Goal: Task Accomplishment & Management: Use online tool/utility

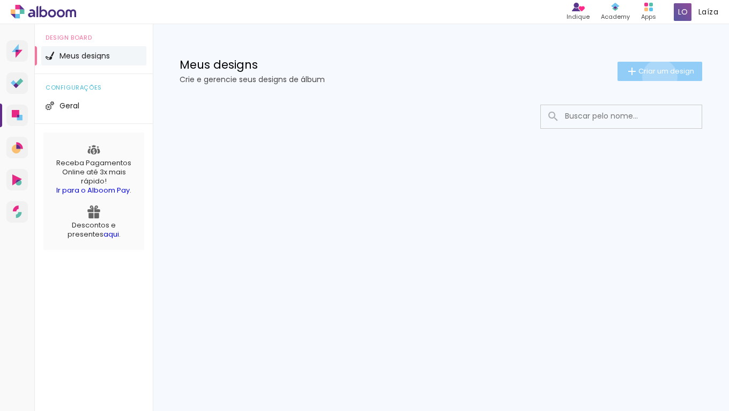
click at [658, 77] on paper-button "Criar um design" at bounding box center [660, 71] width 85 height 19
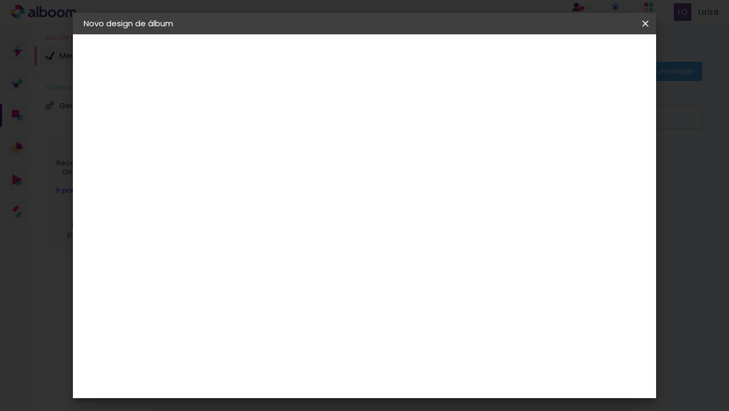
click at [259, 144] on input at bounding box center [259, 144] width 0 height 17
type input "Camila"
type paper-input "Camila"
click at [0, 0] on slot "Avançar" at bounding box center [0, 0] width 0 height 0
click at [460, 170] on paper-item "Tamanho Livre" at bounding box center [408, 163] width 103 height 24
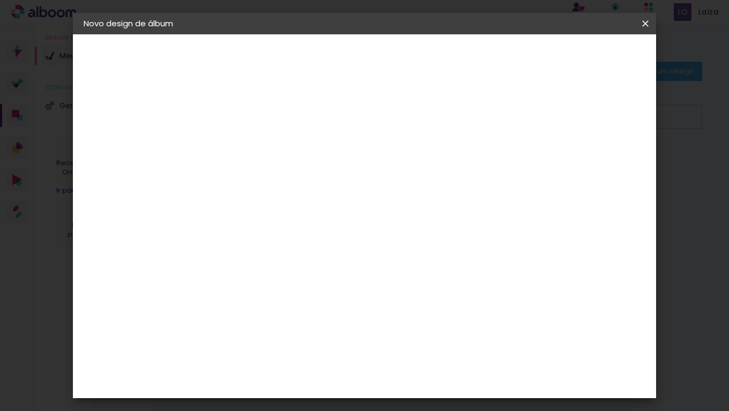
click at [0, 0] on slot "Avançar" at bounding box center [0, 0] width 0 height 0
click at [343, 161] on span "30" at bounding box center [347, 168] width 18 height 16
click at [356, 168] on span "cm" at bounding box center [362, 168] width 13 height 16
click at [350, 168] on span "30" at bounding box center [347, 168] width 18 height 16
click at [353, 168] on span "30" at bounding box center [347, 168] width 18 height 16
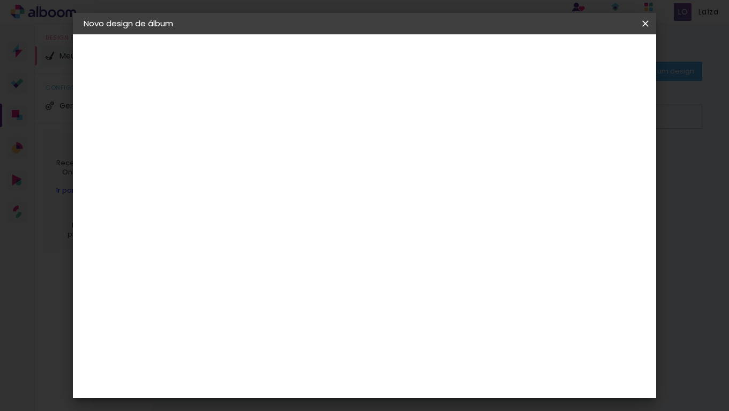
type input "6"
type paper-input "6"
click at [596, 158] on input "6" at bounding box center [591, 162] width 19 height 16
type input "7"
type paper-input "7"
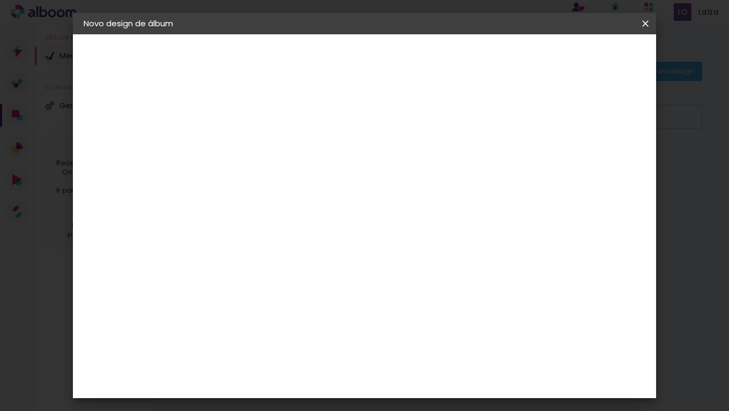
click at [596, 158] on input "7" at bounding box center [591, 162] width 19 height 16
type input "8"
type paper-input "8"
click at [596, 158] on input "8" at bounding box center [590, 162] width 19 height 16
type input "9"
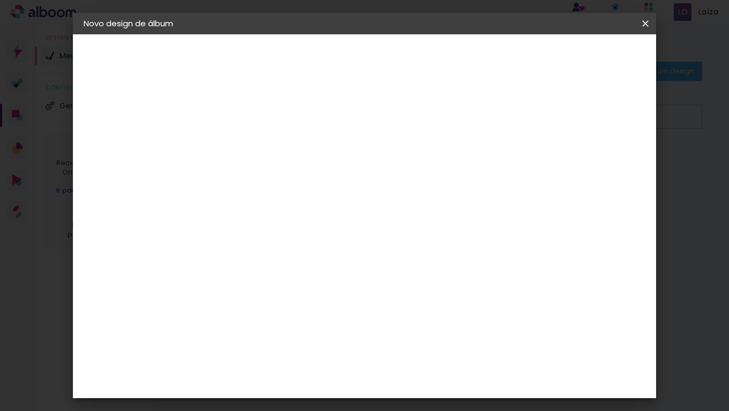
type paper-input "9"
click at [596, 158] on input "9" at bounding box center [589, 162] width 19 height 16
type input "10"
type paper-input "10"
click at [592, 159] on input "10" at bounding box center [588, 162] width 19 height 16
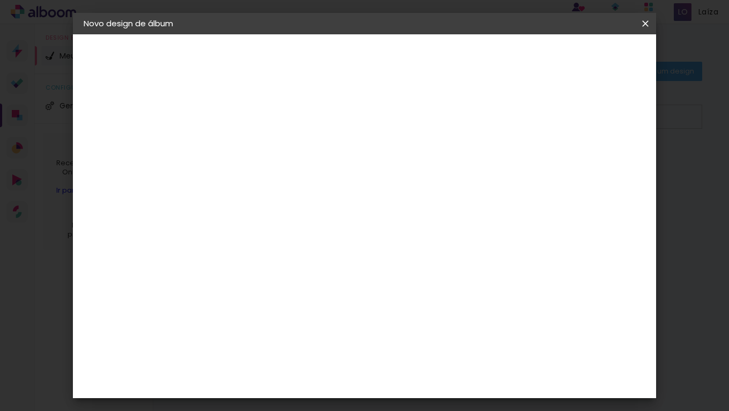
type input "11"
type paper-input "11"
click at [592, 159] on input "11" at bounding box center [586, 162] width 19 height 16
type input "12"
type paper-input "12"
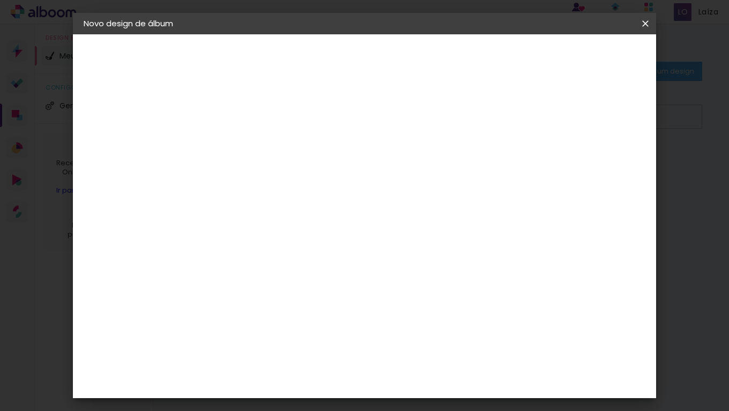
click at [592, 159] on input "12" at bounding box center [584, 162] width 19 height 16
type input "13"
type paper-input "13"
click at [592, 159] on input "13" at bounding box center [584, 162] width 19 height 16
type input "14"
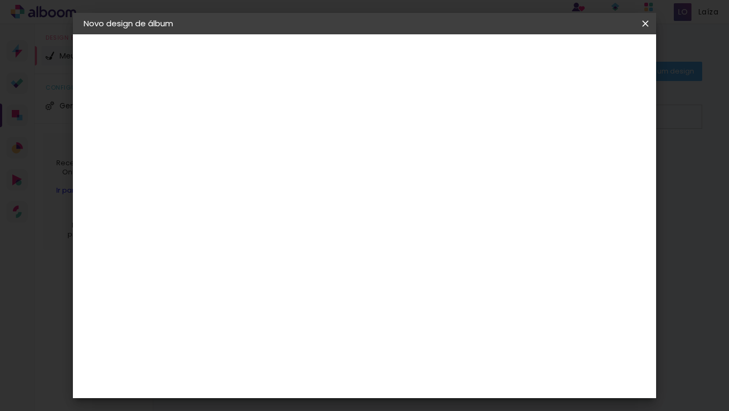
type paper-input "14"
click at [592, 159] on input "14" at bounding box center [583, 162] width 19 height 16
click at [592, 159] on input "14" at bounding box center [582, 162] width 19 height 16
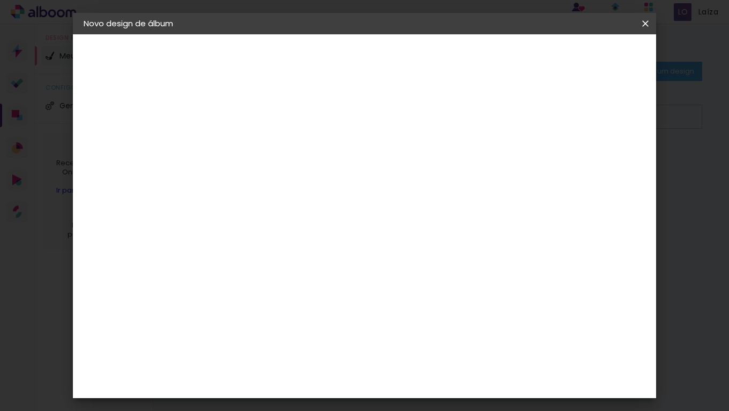
click at [592, 159] on input "14" at bounding box center [582, 162] width 19 height 16
click at [239, 280] on div "cm" at bounding box center [245, 276] width 13 height 16
type input "3"
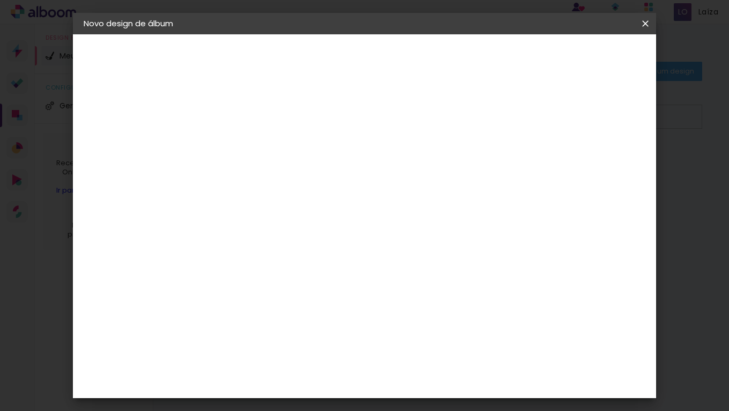
type input "20,3"
type paper-input "20,3"
click at [350, 165] on span "30" at bounding box center [347, 168] width 18 height 16
click at [442, 352] on paper-input-container "60 cm" at bounding box center [430, 341] width 48 height 27
click at [436, 343] on input "60" at bounding box center [424, 340] width 28 height 16
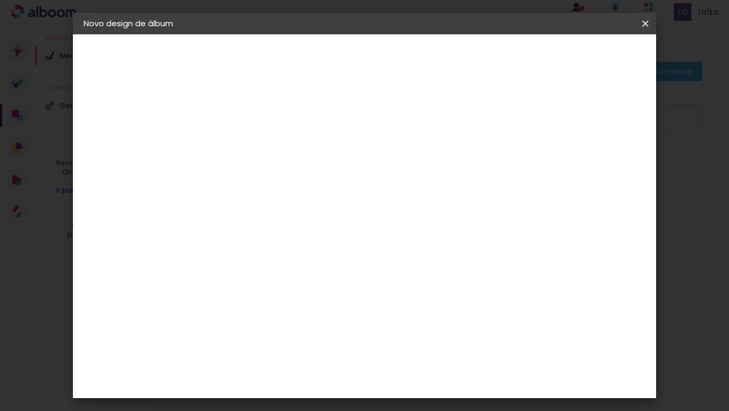
type input "6"
type input "50,8"
type paper-input "50,8"
drag, startPoint x: 583, startPoint y: 284, endPoint x: 589, endPoint y: 285, distance: 6.5
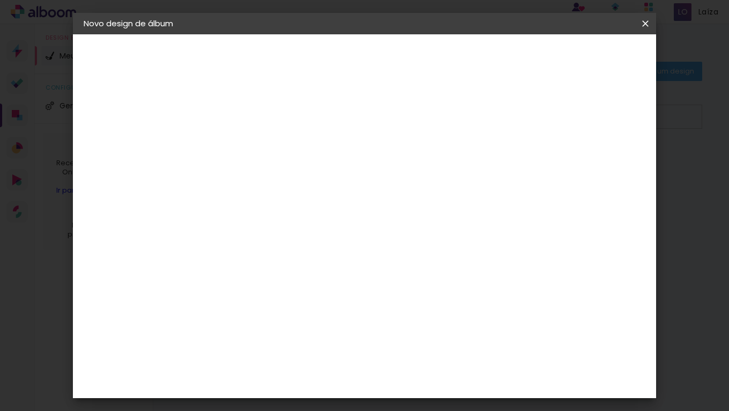
click at [586, 120] on div "25.4 cm cm cm mm A maioria das encadernadoras sugere 5mm de sangria." at bounding box center [408, 77] width 393 height 86
type input "3"
type paper-input "3"
click at [268, 122] on input "3" at bounding box center [251, 122] width 37 height 13
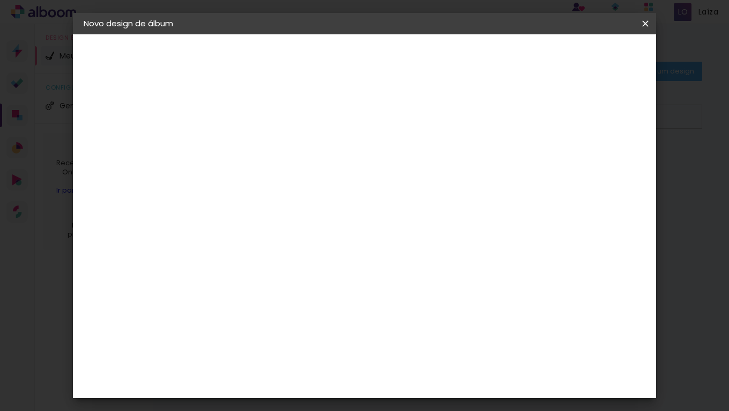
type input "4"
type paper-input "4"
click at [268, 122] on input "4" at bounding box center [251, 122] width 37 height 13
type input "5"
type paper-input "5"
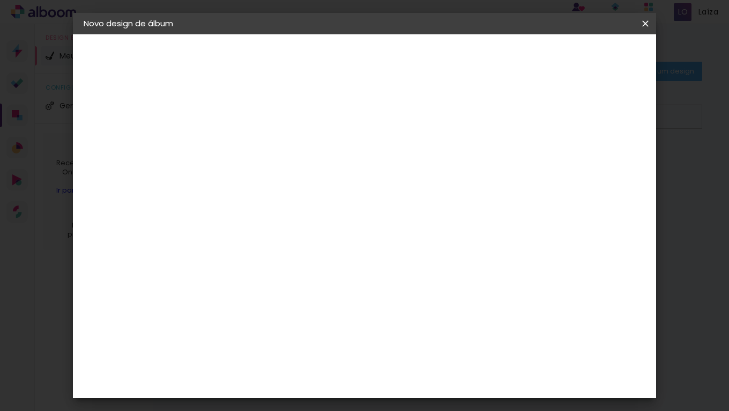
click at [268, 122] on input "5" at bounding box center [251, 122] width 37 height 13
type input "6"
type paper-input "6"
click at [268, 122] on input "6" at bounding box center [251, 122] width 37 height 13
type input "7"
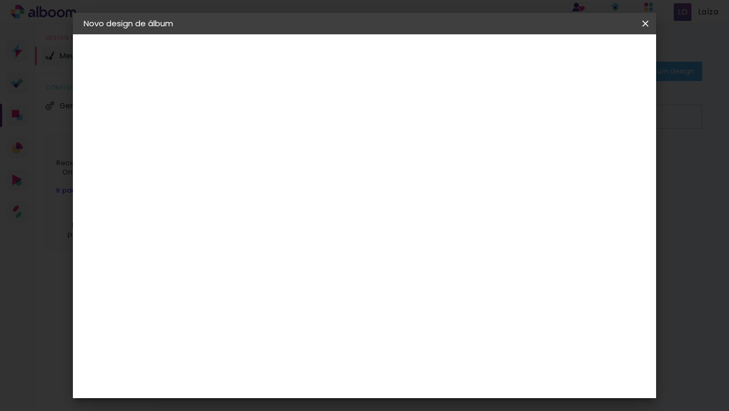
type paper-input "7"
click at [268, 122] on input "7" at bounding box center [251, 122] width 37 height 13
type input "8"
type paper-input "8"
click at [268, 122] on input "8" at bounding box center [251, 122] width 37 height 13
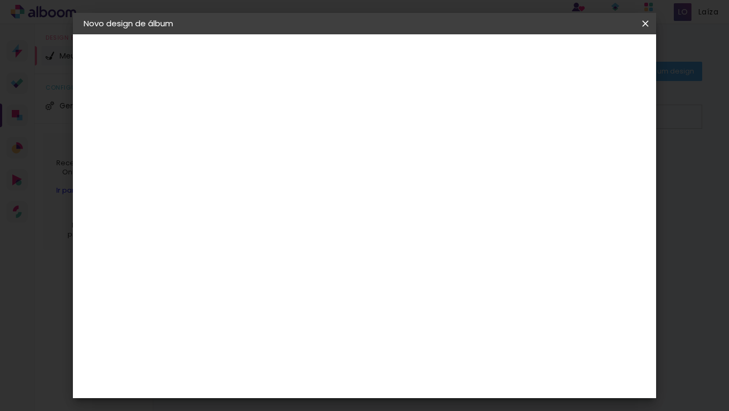
type input "7"
type paper-input "7"
click at [264, 128] on input "7" at bounding box center [251, 122] width 37 height 13
type input "6"
type paper-input "6"
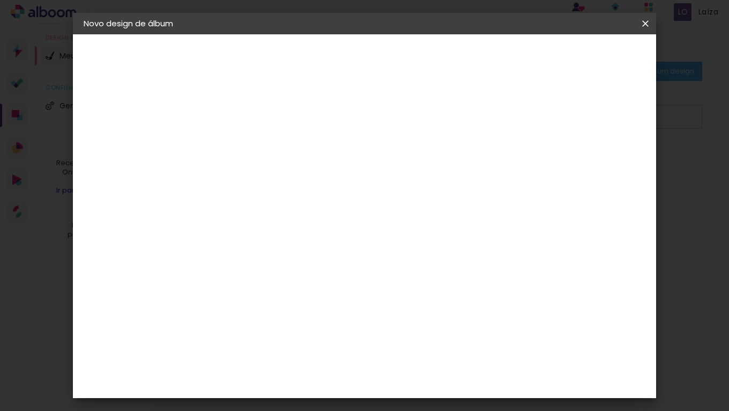
click at [264, 128] on input "6" at bounding box center [251, 122] width 37 height 13
type input "5"
type paper-input "5"
click at [263, 128] on input "5" at bounding box center [251, 122] width 37 height 13
type input "4"
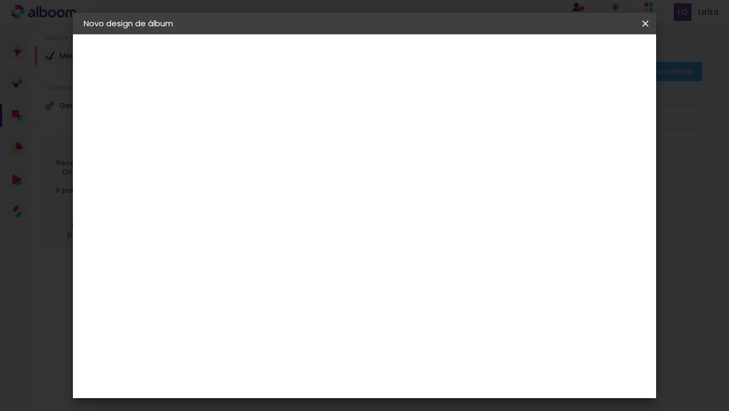
type paper-input "4"
click at [263, 127] on input "4" at bounding box center [251, 122] width 37 height 13
type input "3"
type paper-input "3"
click at [263, 127] on input "3" at bounding box center [251, 122] width 37 height 13
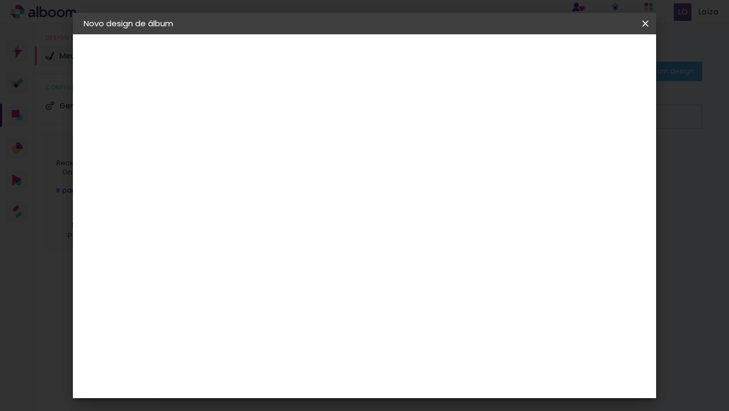
type input "2"
type paper-input "2"
click at [263, 127] on input "2" at bounding box center [251, 122] width 37 height 13
type input "15"
type paper-input "15"
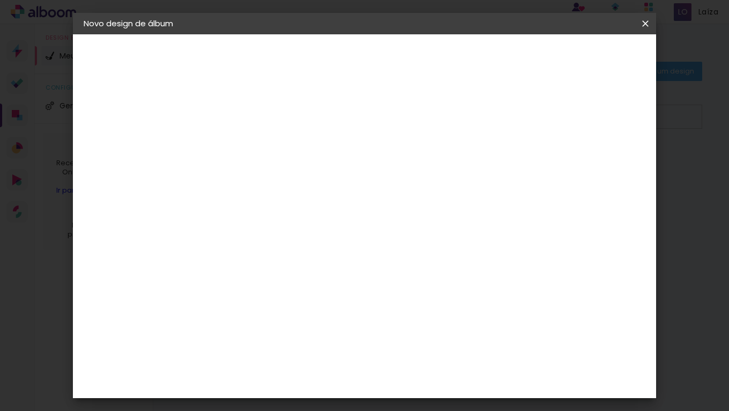
click at [583, 260] on input "15" at bounding box center [580, 263] width 19 height 16
click at [583, 170] on input "15" at bounding box center [578, 162] width 19 height 16
type input "14"
type paper-input "14"
click at [581, 164] on input "14" at bounding box center [578, 162] width 19 height 16
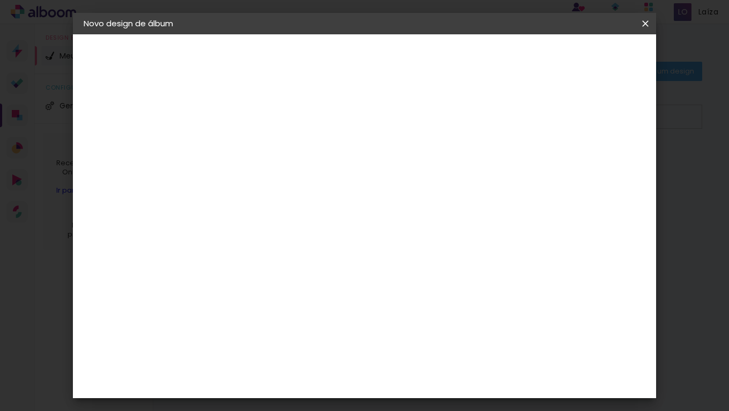
type input "13"
type paper-input "13"
click at [581, 164] on input "13" at bounding box center [581, 162] width 19 height 16
type input "12"
type paper-input "12"
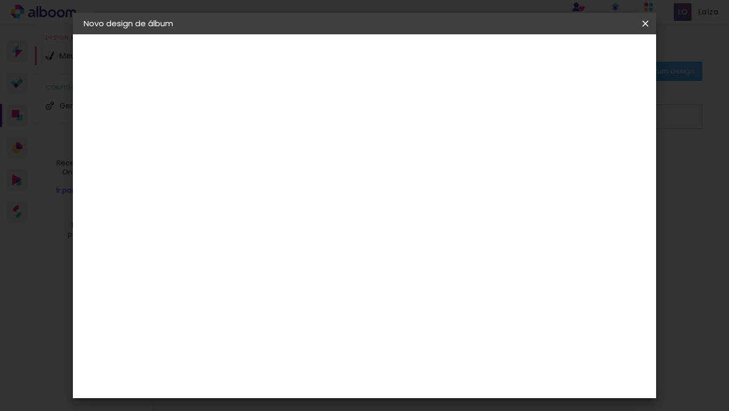
click at [581, 165] on input "12" at bounding box center [581, 162] width 19 height 16
click at [581, 165] on input "12" at bounding box center [582, 162] width 19 height 16
click at [581, 166] on input "12" at bounding box center [582, 162] width 19 height 16
type input "11"
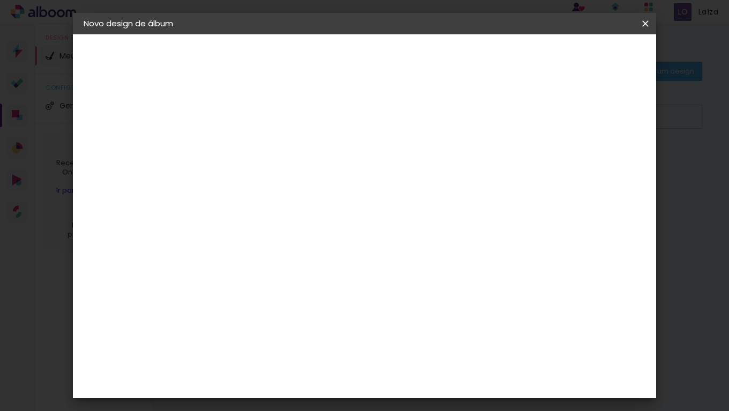
type paper-input "11"
click at [587, 166] on input "11" at bounding box center [582, 162] width 19 height 16
type input "10"
type paper-input "10"
click at [587, 166] on input "10" at bounding box center [584, 162] width 19 height 16
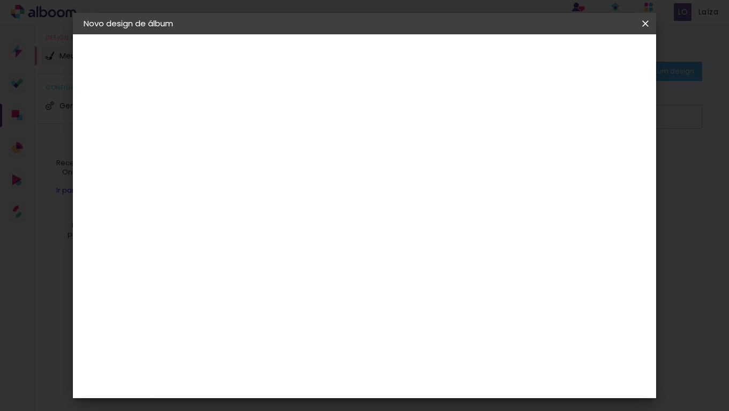
type input "9"
type paper-input "9"
click at [587, 166] on input "9" at bounding box center [584, 162] width 19 height 16
type input "10"
type paper-input "10"
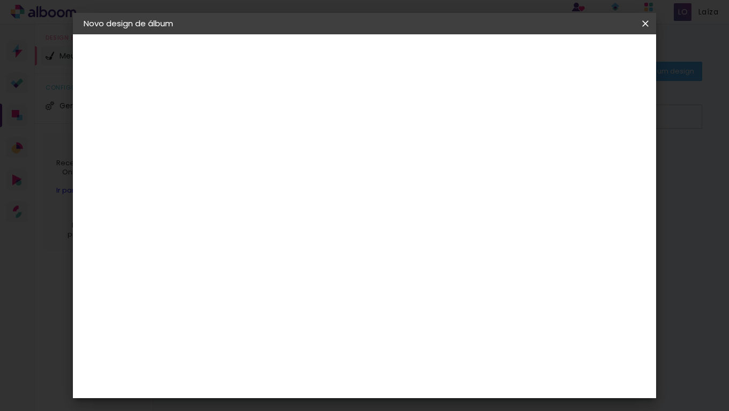
click at [591, 158] on input "10" at bounding box center [584, 162] width 19 height 16
type input "11"
type paper-input "11"
click at [591, 158] on input "11" at bounding box center [584, 162] width 19 height 16
type input "12"
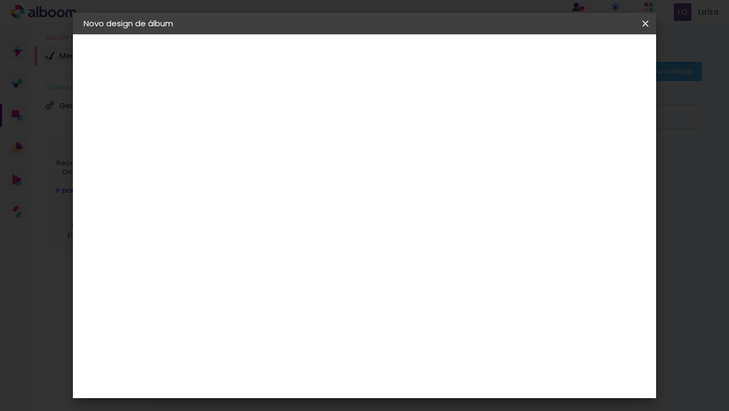
type paper-input "12"
click at [591, 158] on input "12" at bounding box center [583, 162] width 19 height 16
type input "13"
type paper-input "13"
click at [591, 158] on input "13" at bounding box center [583, 162] width 19 height 16
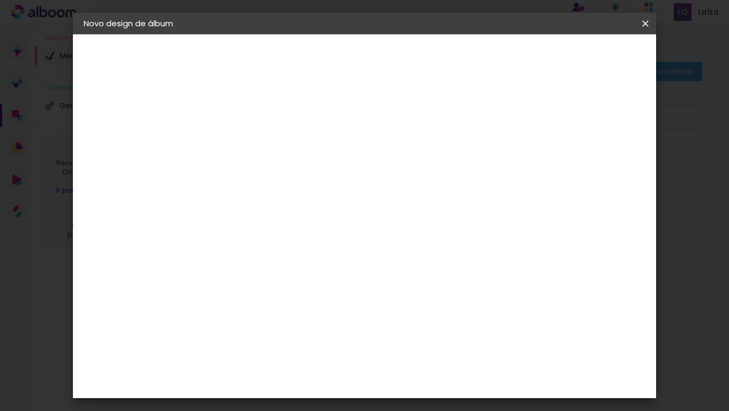
click at [591, 158] on input "13" at bounding box center [581, 162] width 19 height 16
type input "14"
type paper-input "14"
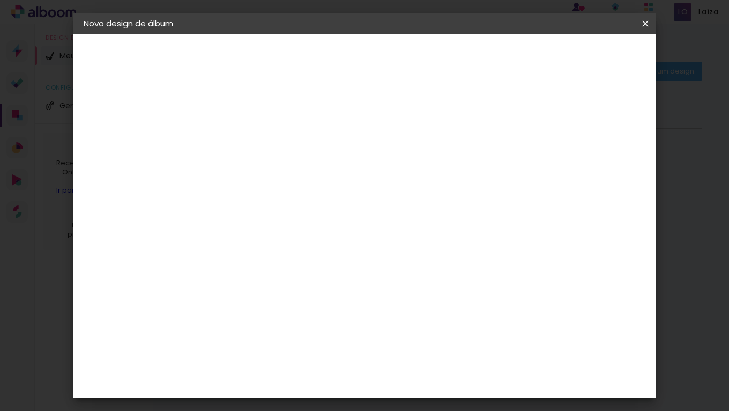
click at [588, 158] on input "14" at bounding box center [581, 162] width 19 height 16
type input "15"
type paper-input "15"
click at [588, 158] on input "15" at bounding box center [580, 162] width 19 height 16
type input "16"
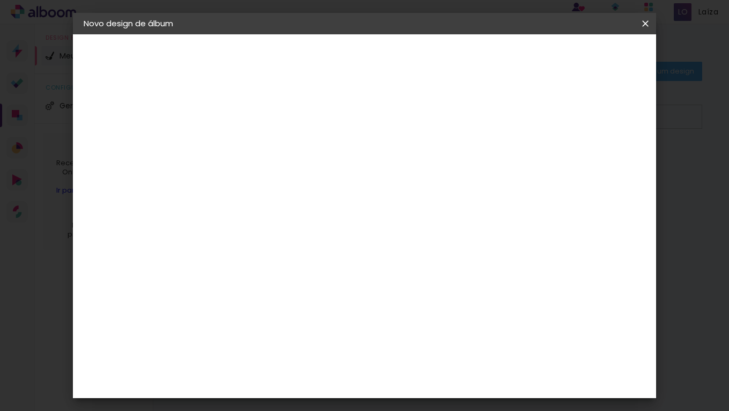
type paper-input "16"
click at [588, 158] on input "16" at bounding box center [577, 162] width 19 height 16
type input "17"
type paper-input "17"
click at [581, 160] on input "17" at bounding box center [577, 162] width 19 height 16
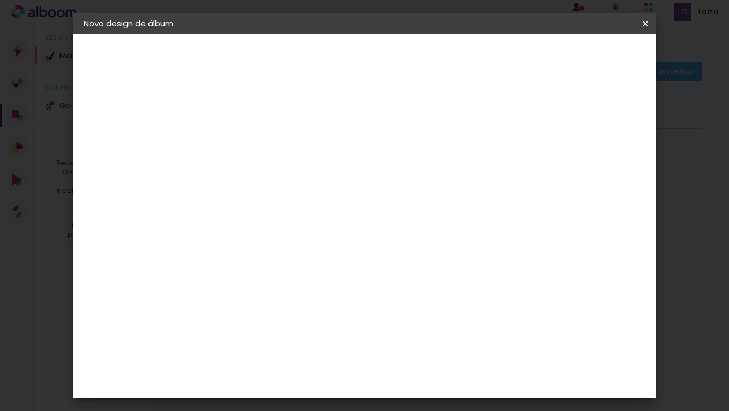
type input "16"
type paper-input "16"
click at [582, 166] on input "16" at bounding box center [576, 162] width 19 height 16
type input "15"
type paper-input "15"
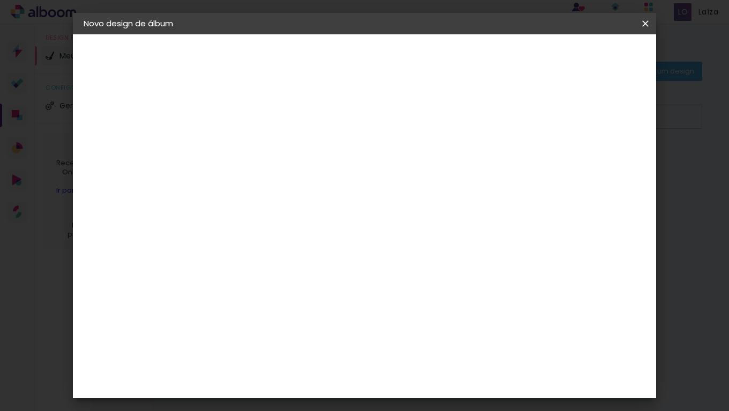
click at [582, 166] on input "15" at bounding box center [577, 162] width 19 height 16
type input "14"
type paper-input "14"
click at [582, 166] on input "14" at bounding box center [578, 162] width 19 height 16
type input "13"
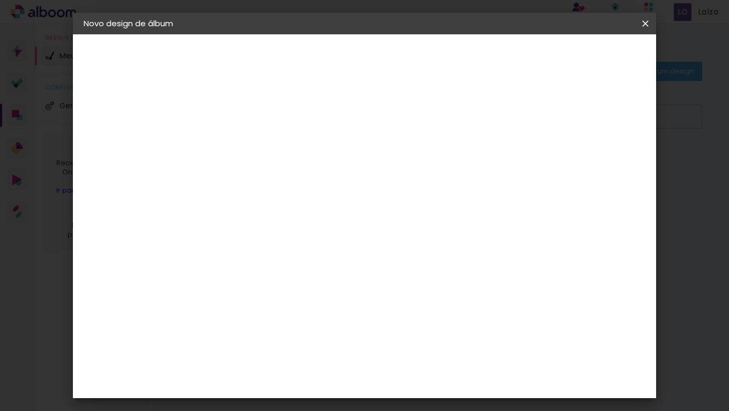
type paper-input "13"
click at [583, 165] on input "13" at bounding box center [581, 162] width 19 height 16
type input "12"
type paper-input "12"
click at [583, 165] on input "12" at bounding box center [581, 162] width 19 height 16
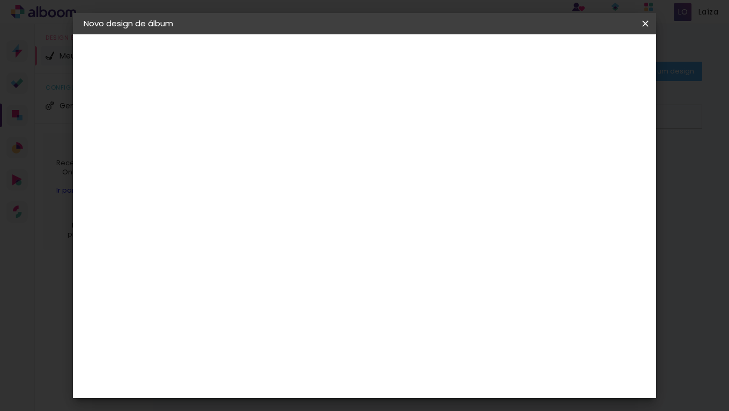
type input "11"
type paper-input "11"
click at [583, 165] on input "11" at bounding box center [582, 162] width 19 height 16
type input "10"
type paper-input "10"
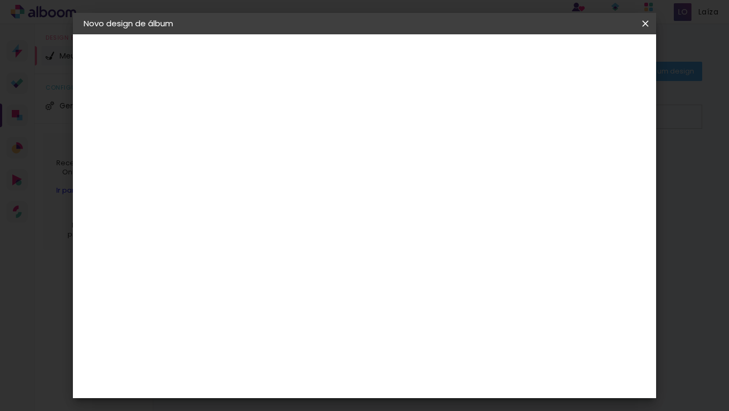
click at [583, 165] on input "10" at bounding box center [583, 162] width 19 height 16
click at [583, 165] on input "10" at bounding box center [584, 162] width 19 height 16
type input "9"
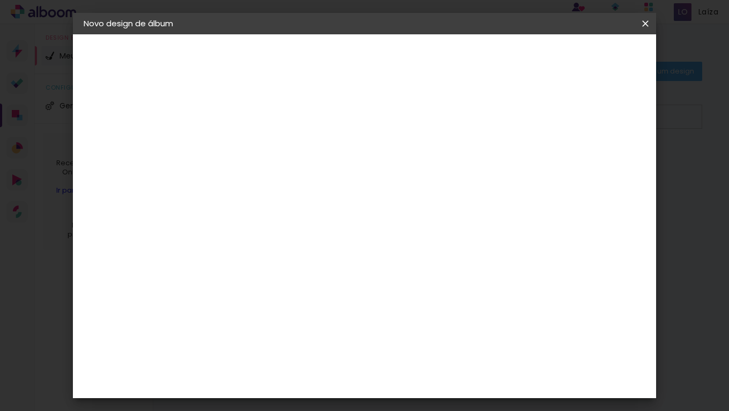
type paper-input "9"
click at [590, 165] on input "9" at bounding box center [584, 162] width 19 height 16
type input "8"
type paper-input "8"
click at [590, 165] on input "8" at bounding box center [586, 162] width 19 height 16
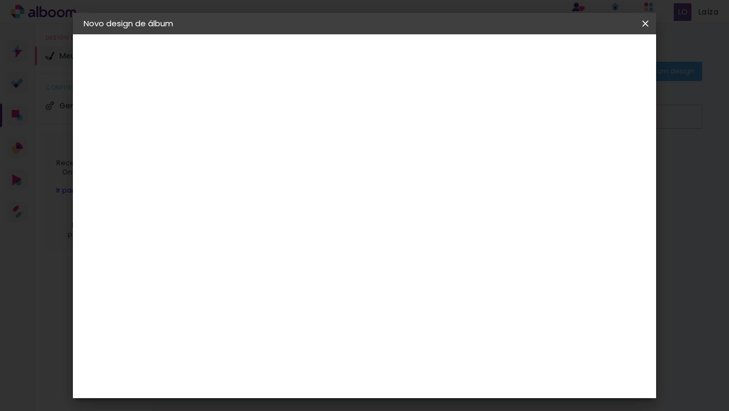
type input "7"
type paper-input "7"
click at [590, 165] on input "7" at bounding box center [586, 162] width 19 height 16
type input "6"
type paper-input "6"
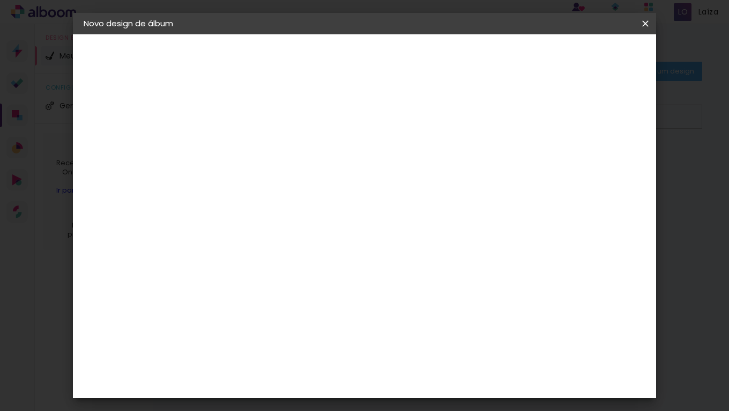
click at [590, 165] on input "6" at bounding box center [588, 162] width 19 height 16
type input "5"
type paper-input "5"
click at [590, 165] on input "5" at bounding box center [589, 162] width 19 height 16
type input "4"
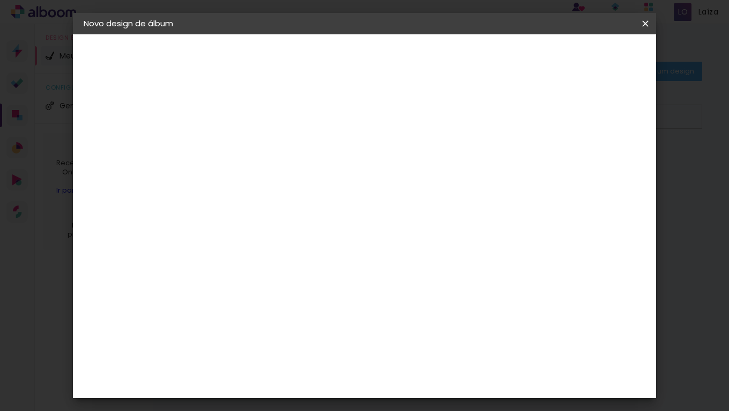
type paper-input "4"
click at [590, 165] on input "4" at bounding box center [589, 162] width 19 height 16
click at [590, 165] on input "4" at bounding box center [592, 162] width 19 height 16
type input "3"
type paper-input "3"
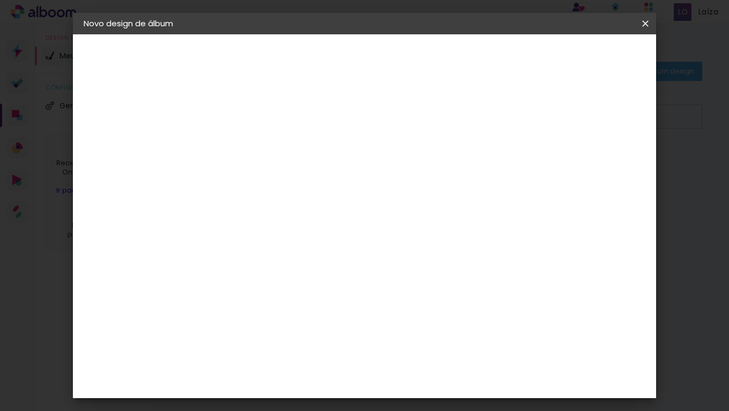
click at [596, 164] on input "3" at bounding box center [592, 162] width 19 height 16
type input "2"
type paper-input "2"
click at [596, 164] on input "2" at bounding box center [592, 162] width 19 height 16
type input "1"
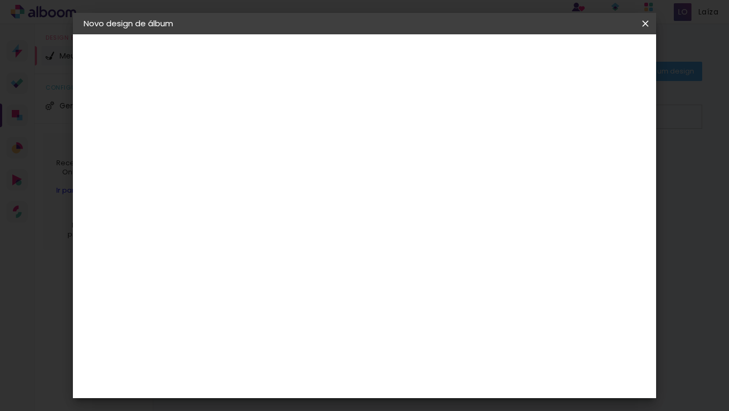
type paper-input "1"
click at [596, 164] on input "1" at bounding box center [595, 162] width 19 height 16
type input "2"
type paper-input "2"
click at [599, 158] on input "2" at bounding box center [596, 162] width 19 height 16
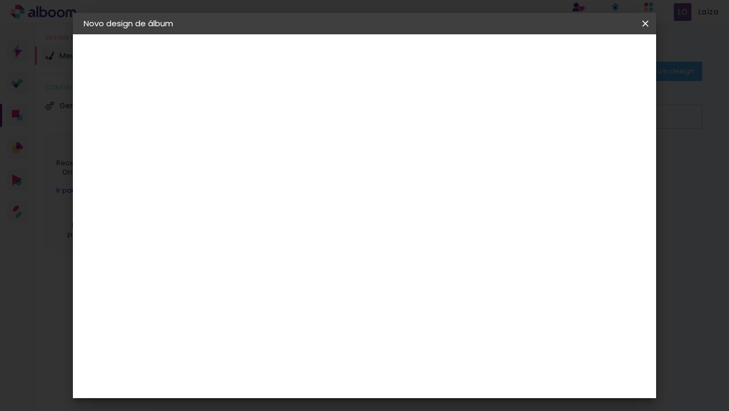
click at [605, 206] on div "25.4 cm cm cm mm A maioria das encadernadoras sugere 5mm de sangria." at bounding box center [408, 179] width 393 height 86
type input "3"
type paper-input "3"
click at [599, 159] on input "3" at bounding box center [595, 162] width 19 height 16
type input "4"
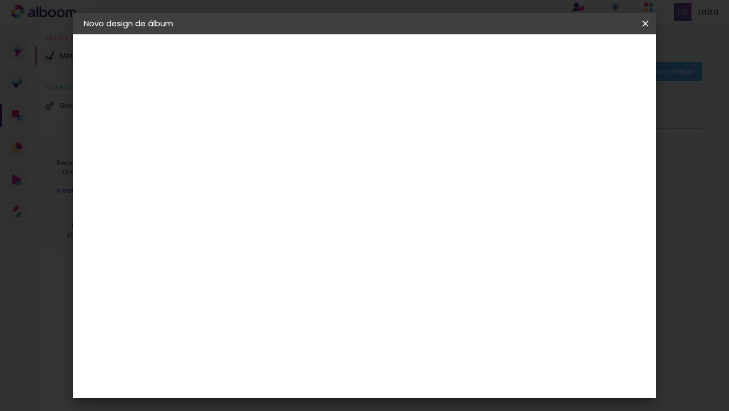
type paper-input "4"
click at [599, 159] on input "4" at bounding box center [595, 162] width 19 height 16
type input "5"
type paper-input "5"
click at [599, 159] on input "5" at bounding box center [591, 162] width 19 height 16
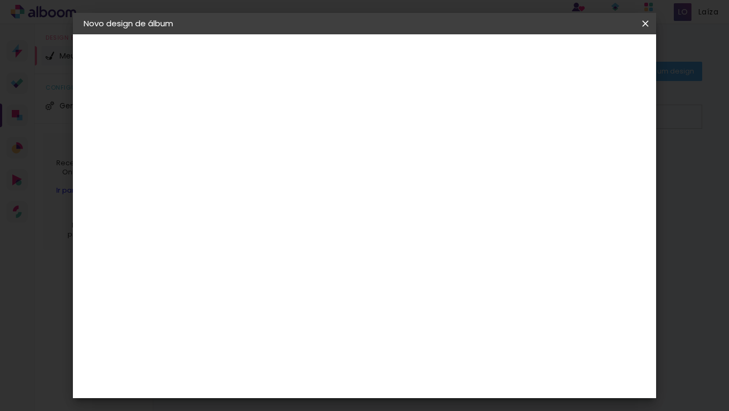
click at [579, 54] on span "Iniciar design" at bounding box center [554, 57] width 49 height 8
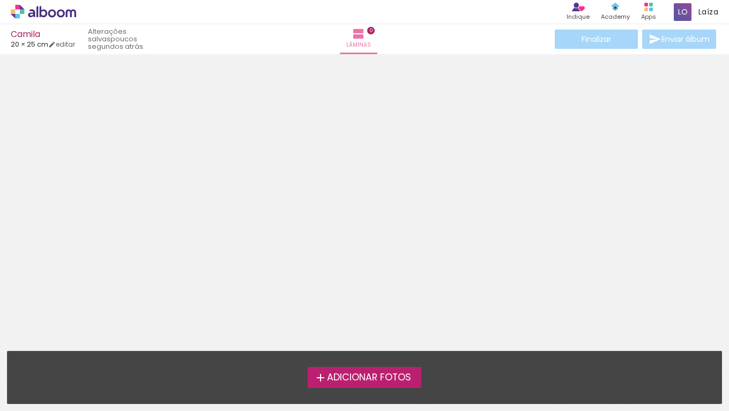
click at [383, 375] on span "Adicionar Fotos" at bounding box center [369, 378] width 84 height 10
click at [0, 0] on input "file" at bounding box center [0, 0] width 0 height 0
click at [375, 32] on span "0" at bounding box center [371, 31] width 8 height 8
click at [375, 31] on span "0" at bounding box center [371, 31] width 8 height 8
click at [359, 382] on span "Adicionar Fotos" at bounding box center [369, 378] width 84 height 10
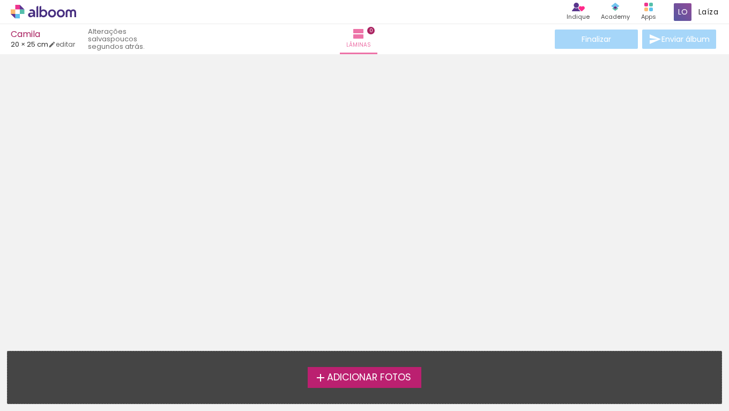
click at [0, 0] on input "file" at bounding box center [0, 0] width 0 height 0
click at [359, 380] on span "Adicionar Fotos" at bounding box center [369, 378] width 84 height 10
click at [0, 0] on input "file" at bounding box center [0, 0] width 0 height 0
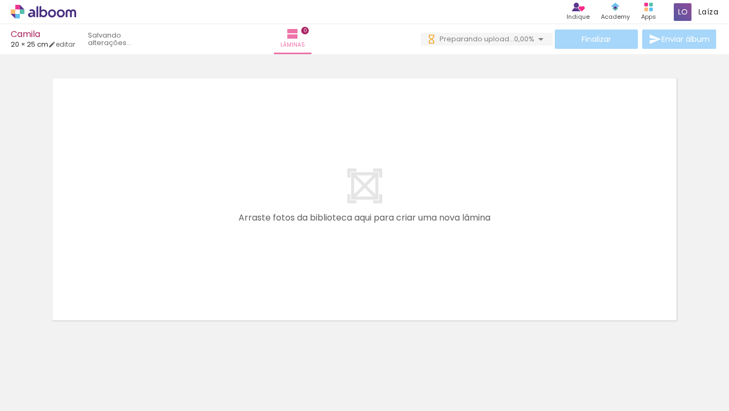
click at [21, 397] on iron-icon at bounding box center [15, 396] width 13 height 13
click at [0, 0] on input "file" at bounding box center [0, 0] width 0 height 0
drag, startPoint x: 284, startPoint y: 407, endPoint x: 76, endPoint y: 404, distance: 208.6
click at [76, 404] on iron-horizontal-list at bounding box center [76, 377] width 21 height 67
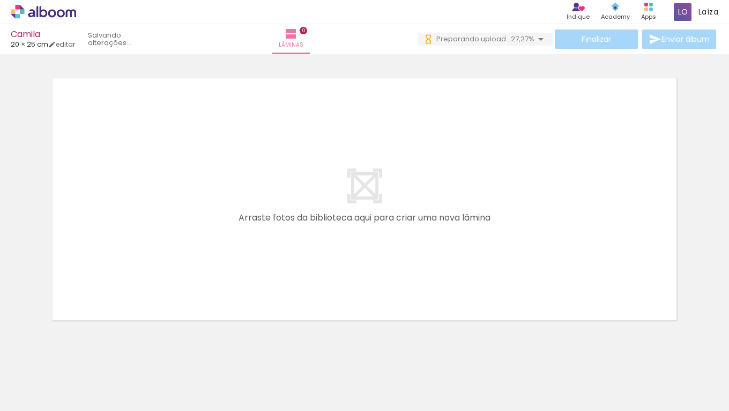
click at [48, 396] on span "Adicionar Fotos" at bounding box center [38, 396] width 32 height 12
click at [0, 0] on input "file" at bounding box center [0, 0] width 0 height 0
drag, startPoint x: 276, startPoint y: 406, endPoint x: 679, endPoint y: 410, distance: 403.8
click at [88, 410] on iron-horizontal-list at bounding box center [76, 377] width 21 height 67
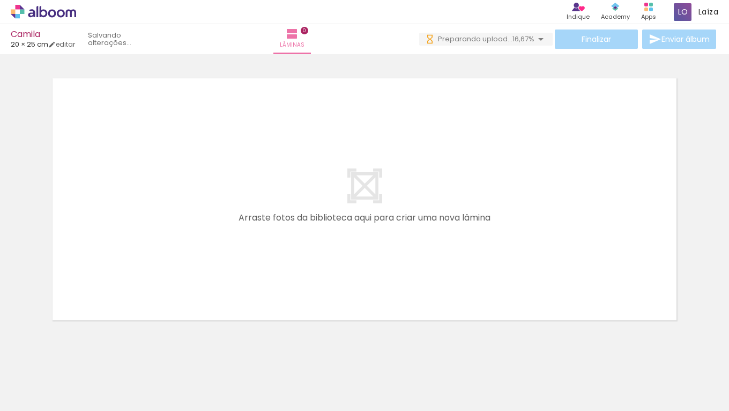
scroll to position [0, 553]
drag, startPoint x: 306, startPoint y: 406, endPoint x: 549, endPoint y: 399, distance: 243.5
click at [88, 399] on iron-horizontal-list at bounding box center [76, 377] width 21 height 67
drag, startPoint x: 298, startPoint y: 406, endPoint x: 349, endPoint y: 405, distance: 51.0
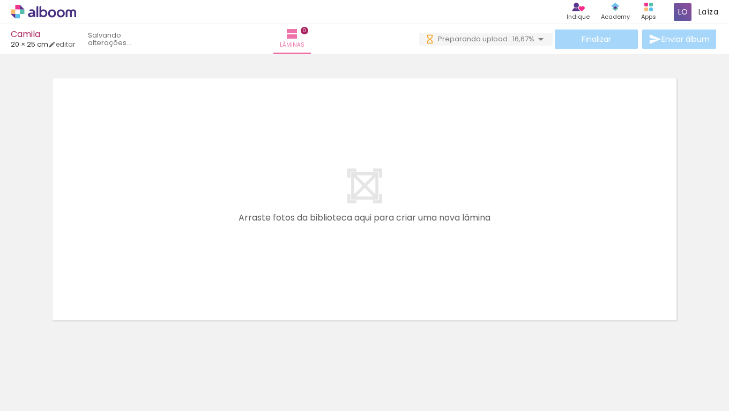
click at [88, 405] on iron-horizontal-list at bounding box center [76, 377] width 21 height 67
drag, startPoint x: 313, startPoint y: 405, endPoint x: 334, endPoint y: 408, distance: 21.2
click at [88, 408] on iron-horizontal-list at bounding box center [76, 377] width 21 height 67
drag, startPoint x: 307, startPoint y: 405, endPoint x: 327, endPoint y: 406, distance: 19.8
click at [88, 406] on iron-horizontal-list at bounding box center [76, 377] width 21 height 67
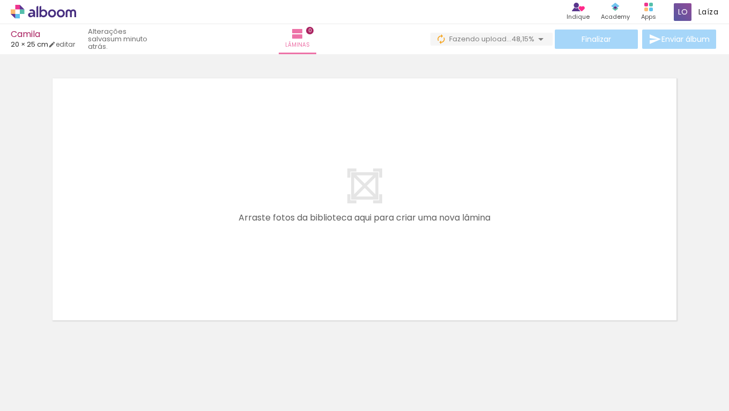
scroll to position [0, 0]
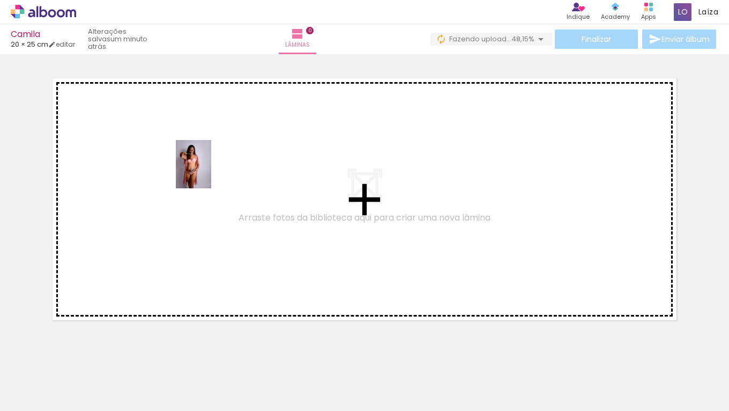
drag, startPoint x: 232, startPoint y: 379, endPoint x: 208, endPoint y: 172, distance: 207.8
click at [208, 172] on quentale-workspace at bounding box center [364, 205] width 729 height 411
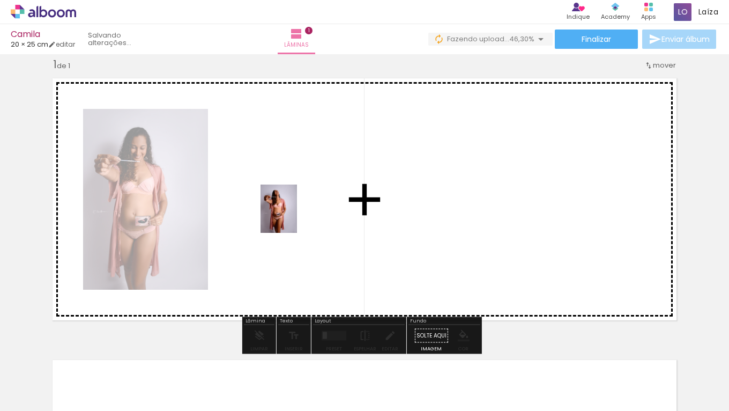
drag, startPoint x: 292, startPoint y: 379, endPoint x: 293, endPoint y: 213, distance: 165.2
click at [293, 213] on quentale-workspace at bounding box center [364, 205] width 729 height 411
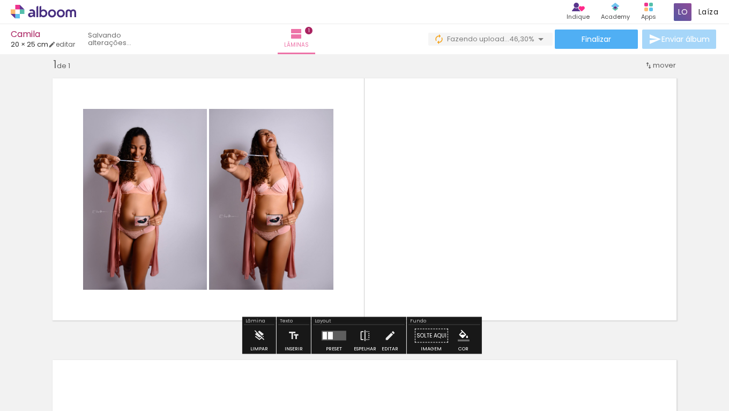
click at [128, 154] on quentale-photo at bounding box center [145, 199] width 124 height 181
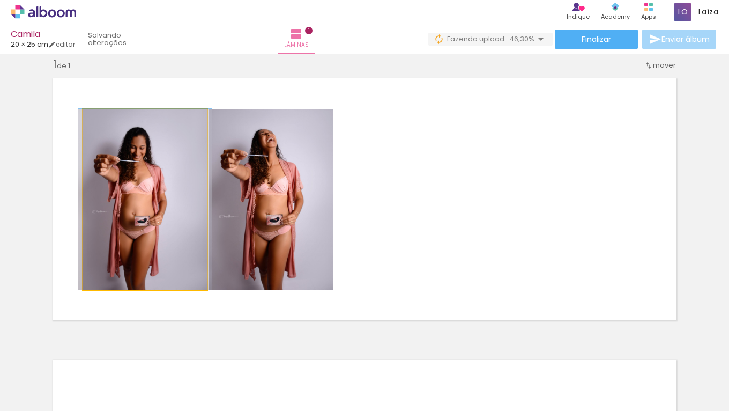
click at [104, 164] on quentale-photo at bounding box center [145, 199] width 124 height 181
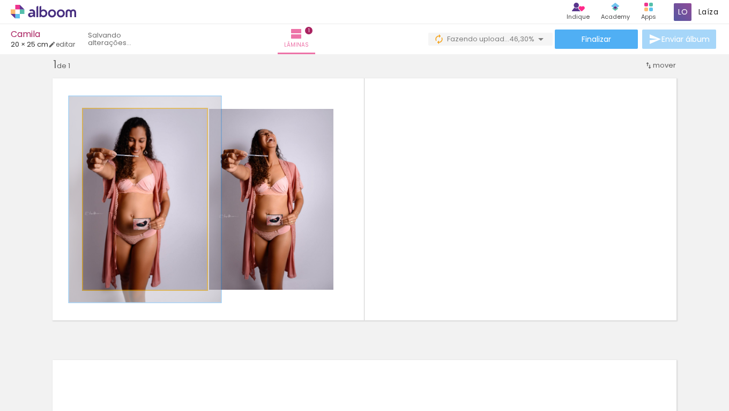
type paper-slider "114"
click at [109, 121] on div at bounding box center [114, 120] width 10 height 10
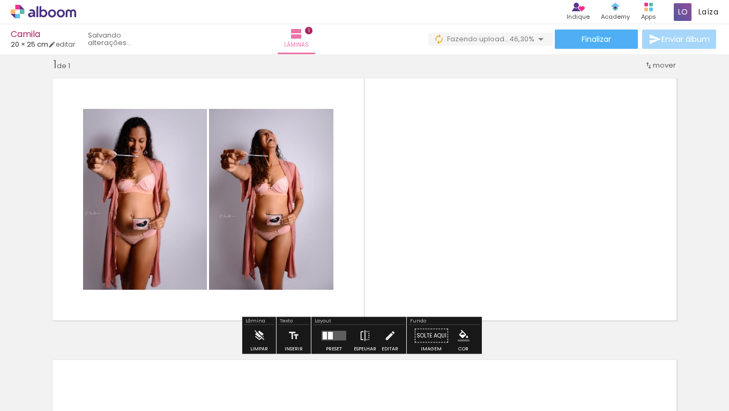
click at [340, 335] on quentale-layouter at bounding box center [334, 336] width 25 height 10
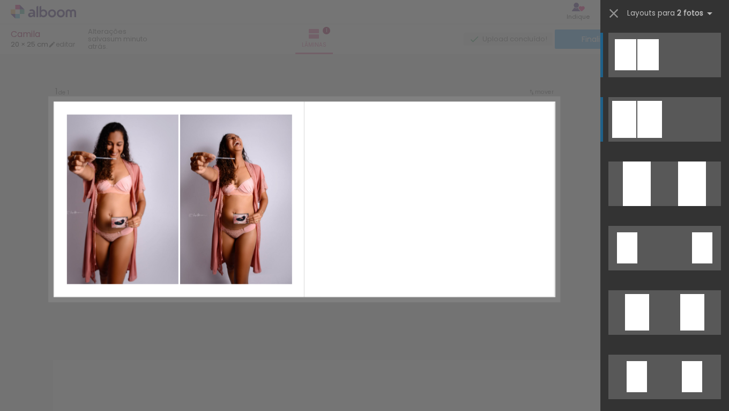
click at [658, 77] on quentale-layouter at bounding box center [665, 55] width 113 height 45
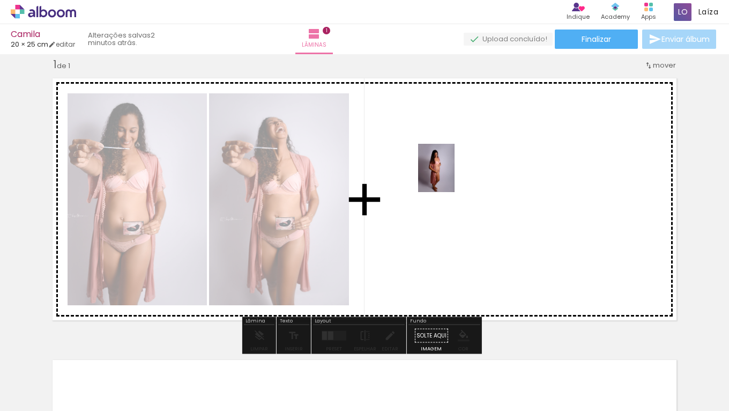
drag, startPoint x: 123, startPoint y: 379, endPoint x: 462, endPoint y: 177, distance: 394.6
click at [462, 177] on quentale-workspace at bounding box center [364, 205] width 729 height 411
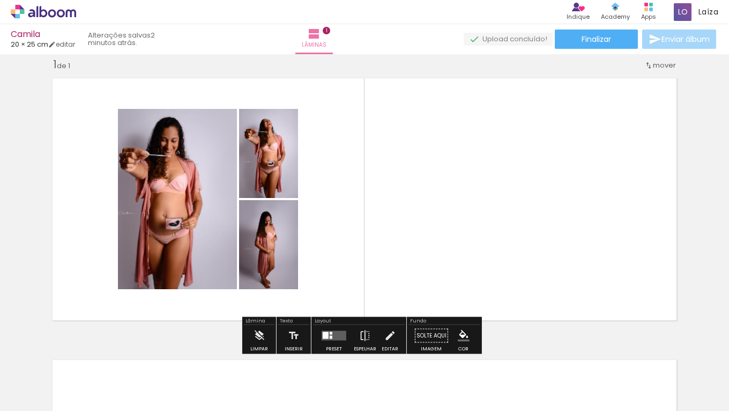
click at [0, 0] on span at bounding box center [0, 0] width 0 height 0
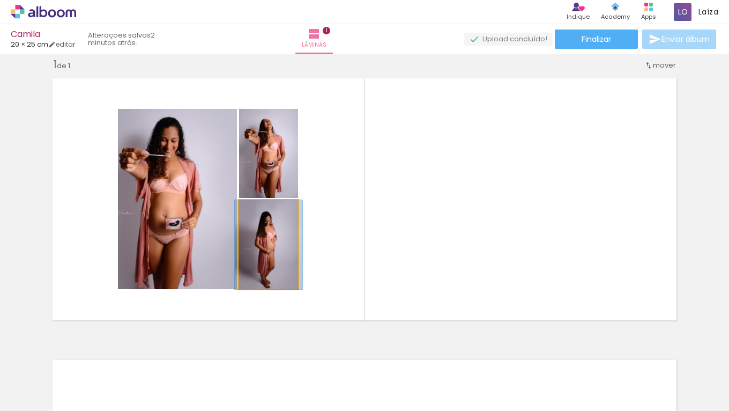
click at [283, 255] on quentale-photo at bounding box center [268, 244] width 59 height 89
click at [285, 254] on quentale-photo at bounding box center [268, 244] width 59 height 89
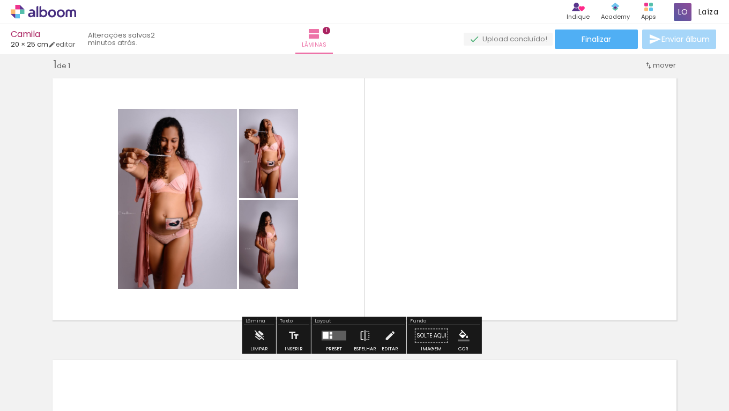
click at [210, 360] on div at bounding box center [227, 375] width 35 height 48
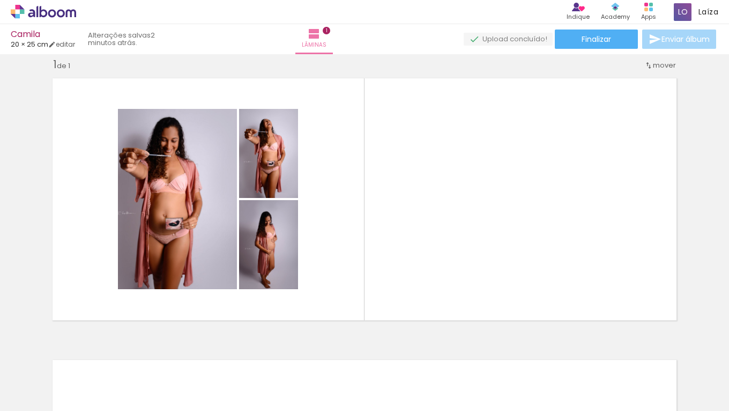
click at [198, 356] on iron-icon at bounding box center [203, 352] width 11 height 11
click at [272, 262] on quentale-photo at bounding box center [268, 244] width 59 height 89
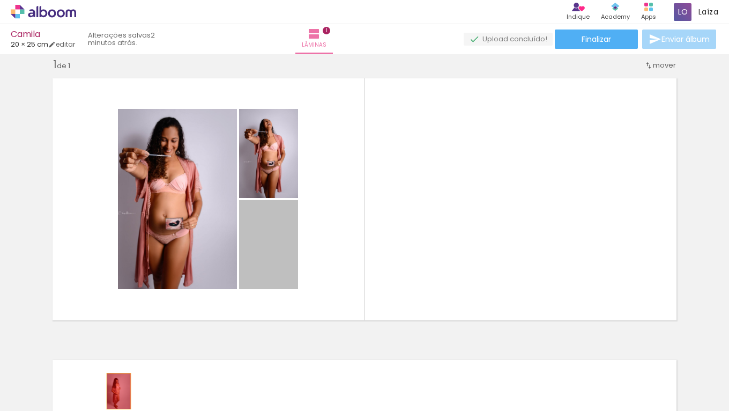
drag, startPoint x: 272, startPoint y: 262, endPoint x: 115, endPoint y: 389, distance: 202.5
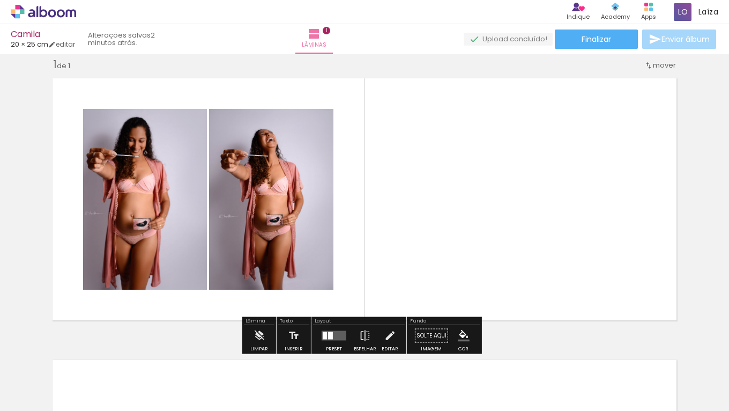
click at [498, 209] on quentale-layouter at bounding box center [364, 199] width 637 height 255
click at [330, 32] on span "1" at bounding box center [327, 31] width 8 height 8
click at [334, 337] on quentale-layouter at bounding box center [334, 336] width 25 height 10
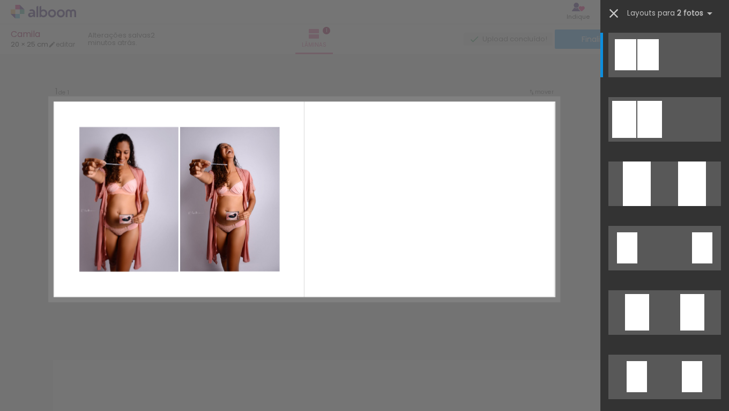
click at [621, 16] on iron-icon at bounding box center [613, 13] width 15 height 15
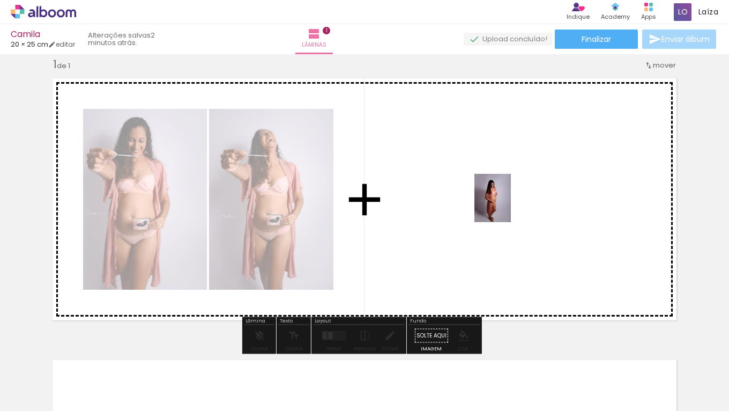
drag, startPoint x: 116, startPoint y: 376, endPoint x: 507, endPoint y: 206, distance: 426.2
click at [507, 206] on quentale-workspace at bounding box center [364, 205] width 729 height 411
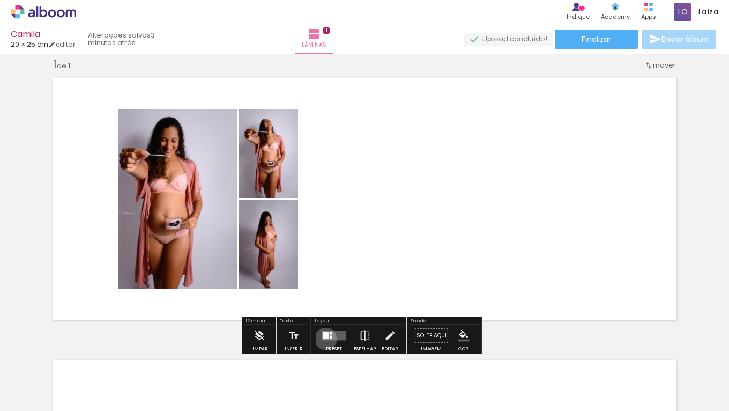
click at [323, 338] on div at bounding box center [326, 335] width 6 height 7
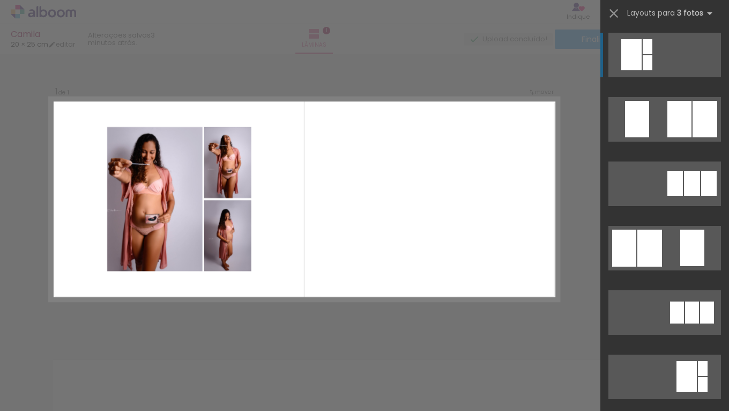
scroll to position [0, 201]
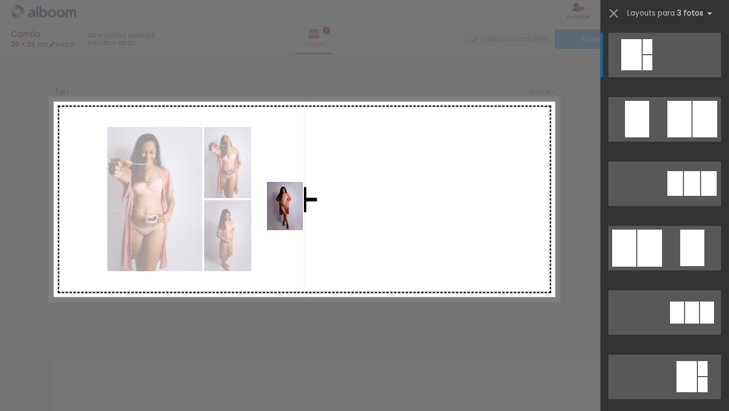
drag, startPoint x: 395, startPoint y: 381, endPoint x: 299, endPoint y: 213, distance: 193.5
click at [299, 213] on quentale-workspace at bounding box center [364, 205] width 729 height 411
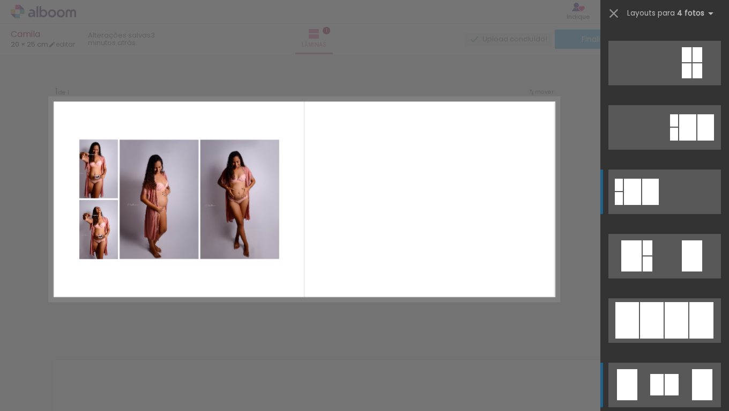
scroll to position [357, 0]
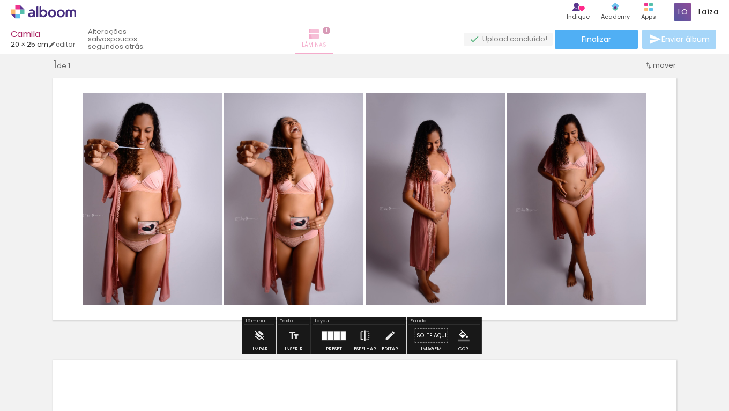
click at [330, 31] on span "1" at bounding box center [327, 31] width 8 height 8
click at [334, 38] on div "Lâminas 1" at bounding box center [314, 39] width 39 height 30
click at [321, 34] on iron-icon at bounding box center [314, 33] width 13 height 13
click at [330, 31] on span "1" at bounding box center [327, 31] width 8 height 8
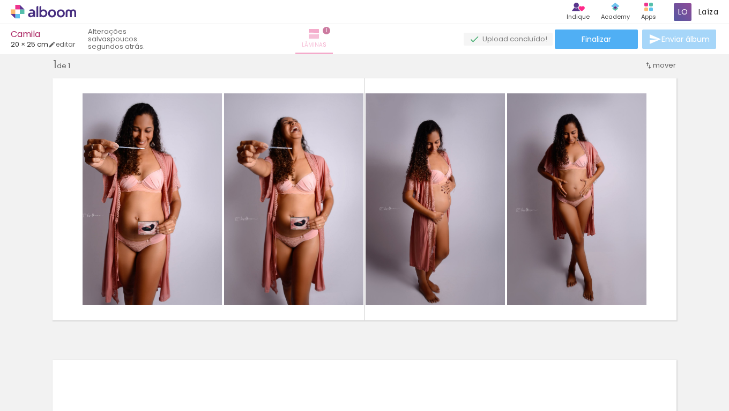
click at [327, 43] on span "Lâminas" at bounding box center [314, 45] width 25 height 10
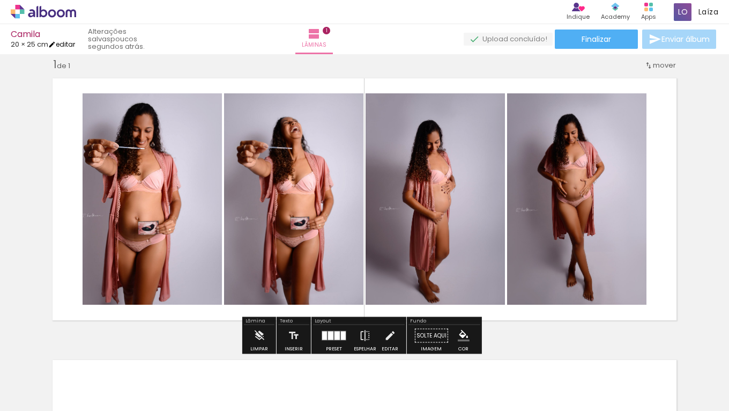
click at [70, 45] on link "editar" at bounding box center [61, 44] width 27 height 9
type input "20,3"
type input "50,8"
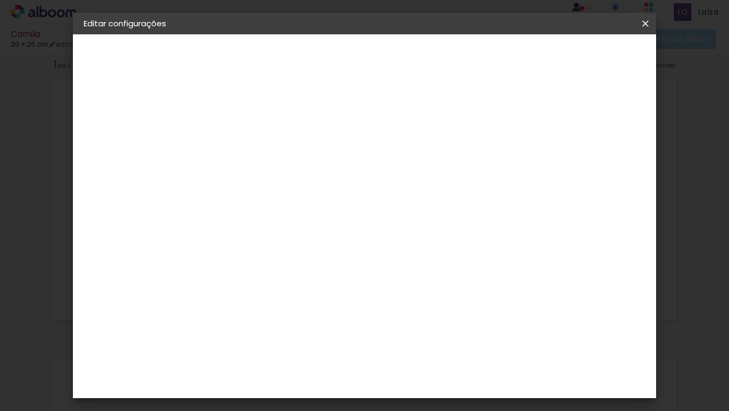
scroll to position [5, 0]
click at [110, 109] on div "2. Especificações" at bounding box center [142, 109] width 117 height 13
click at [646, 22] on iron-icon at bounding box center [645, 23] width 13 height 11
click at [483, 57] on paper-button "Voltar" at bounding box center [461, 57] width 43 height 18
click at [646, 25] on iron-icon at bounding box center [645, 23] width 13 height 11
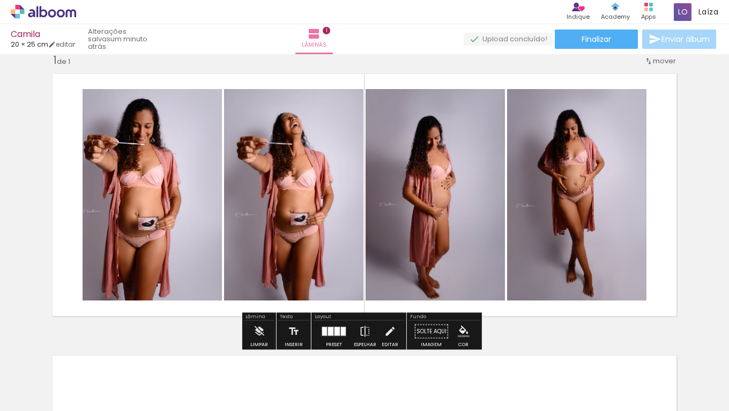
scroll to position [36, 0]
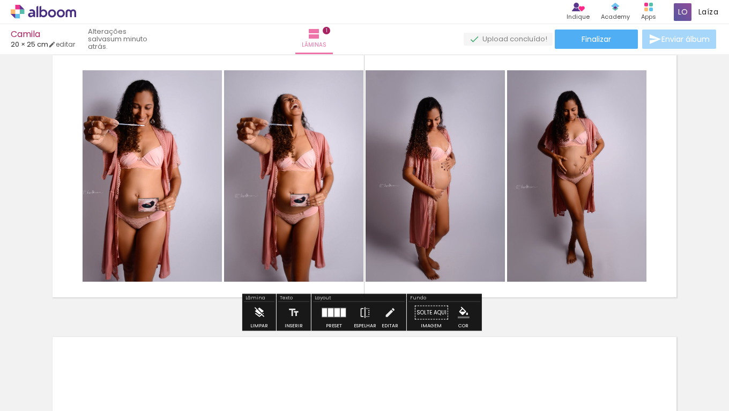
click at [259, 318] on iron-icon at bounding box center [259, 312] width 12 height 21
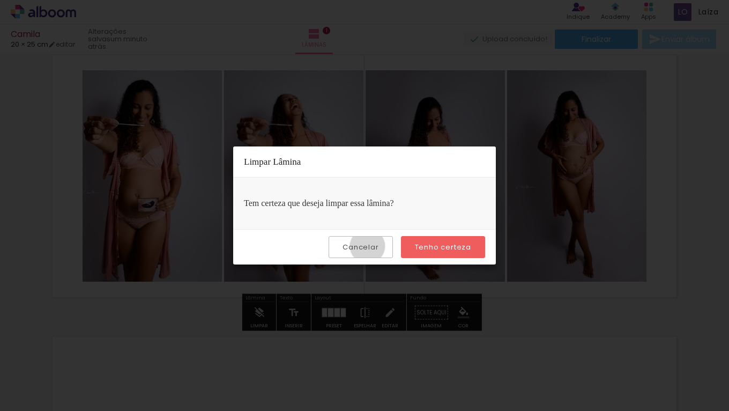
click at [0, 0] on slot "Cancelar" at bounding box center [0, 0] width 0 height 0
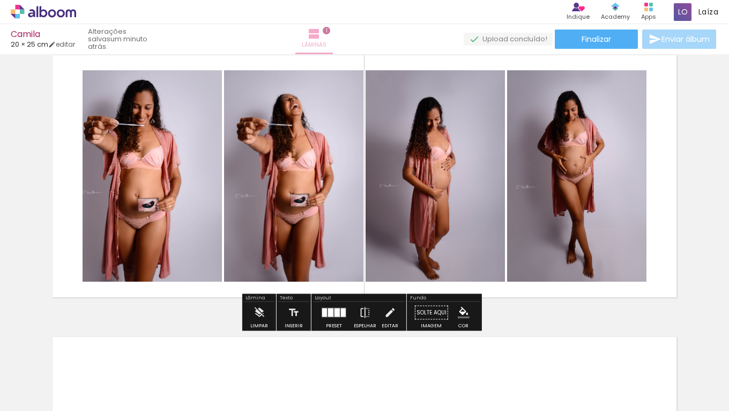
click at [330, 31] on span "1" at bounding box center [327, 31] width 8 height 8
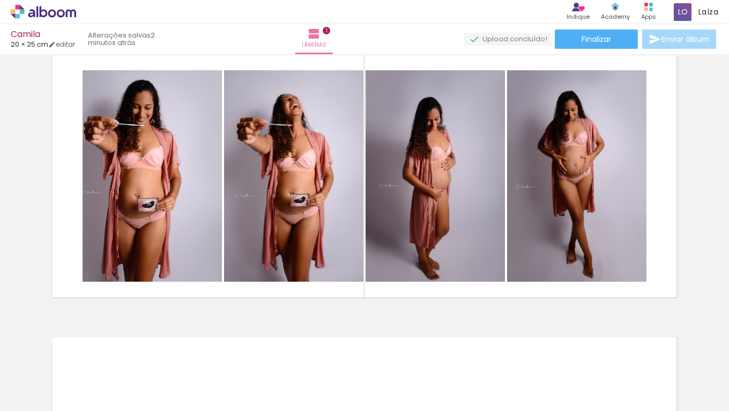
drag, startPoint x: 236, startPoint y: 408, endPoint x: 572, endPoint y: 385, distance: 336.4
click at [88, 375] on iron-horizontal-list at bounding box center [76, 377] width 21 height 67
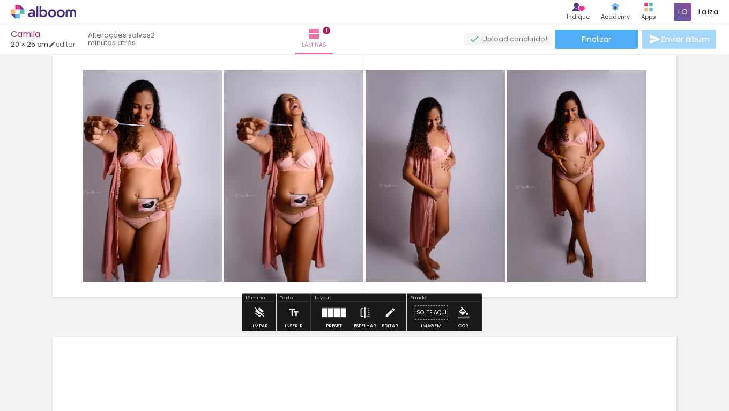
scroll to position [0, 0]
click at [335, 310] on div at bounding box center [337, 312] width 5 height 9
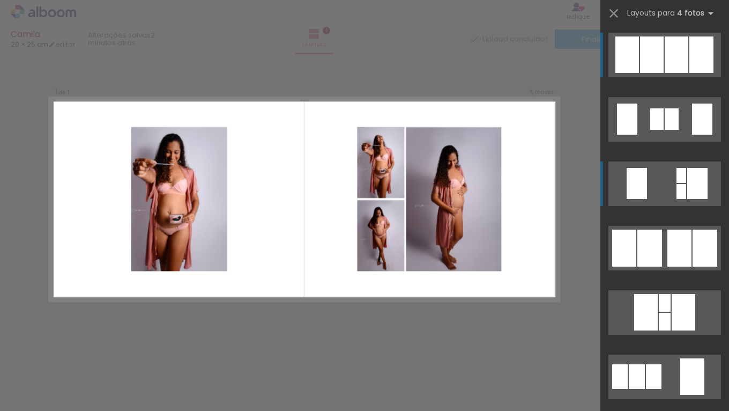
scroll to position [524, 0]
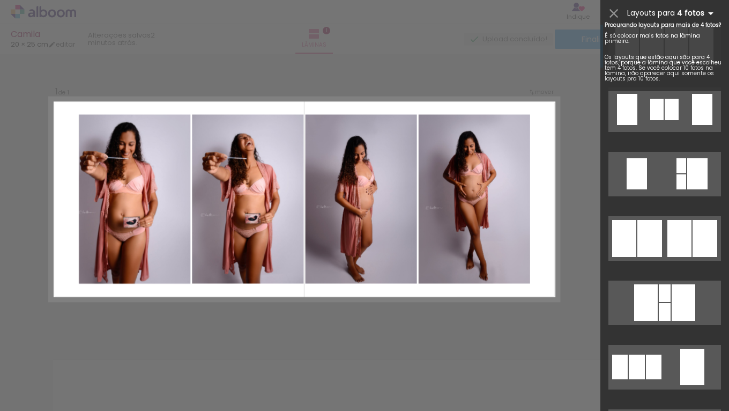
click at [707, 10] on iron-icon at bounding box center [711, 13] width 13 height 13
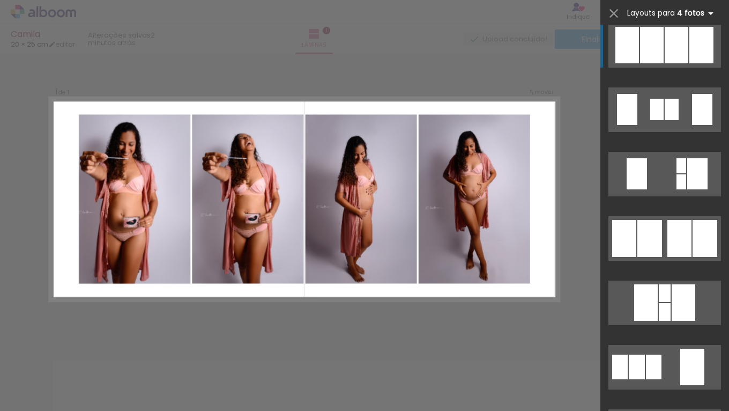
scroll to position [515, 0]
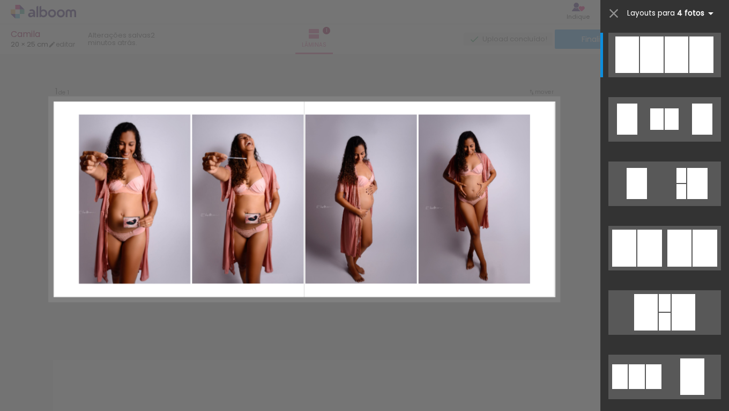
click at [706, 11] on iron-icon at bounding box center [711, 13] width 13 height 13
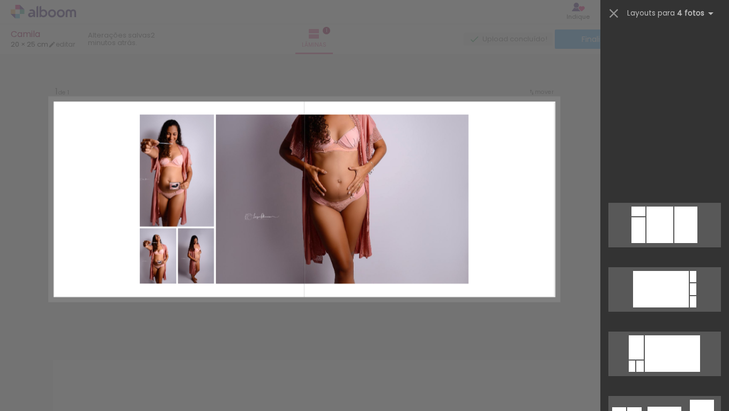
scroll to position [7701, 0]
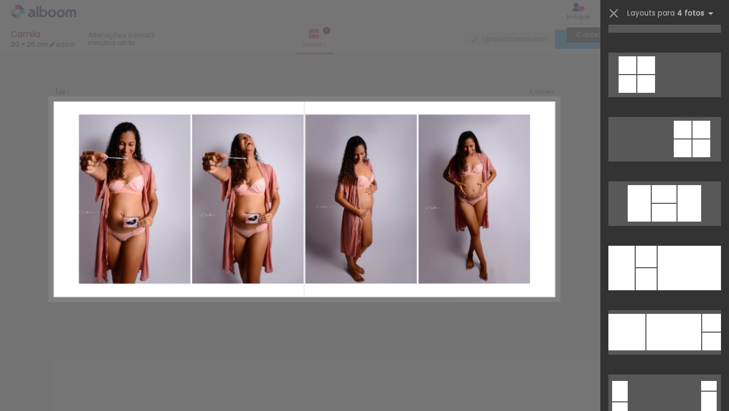
click at [609, 9] on iron-icon at bounding box center [613, 13] width 15 height 15
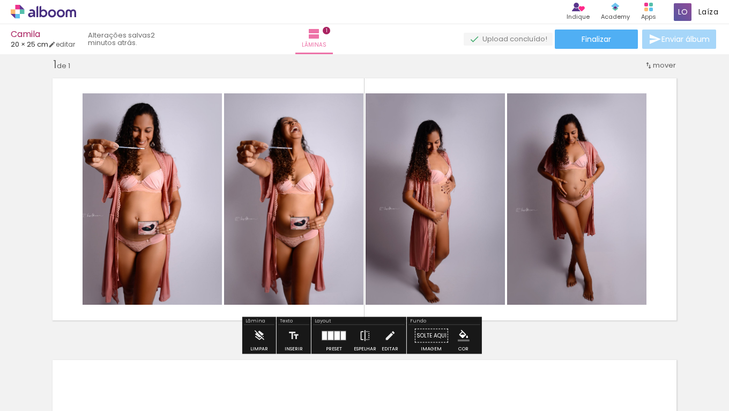
click at [662, 62] on span "mover" at bounding box center [664, 65] width 23 height 10
click at [629, 62] on span "Posição atual:" at bounding box center [625, 64] width 49 height 18
click at [683, 91] on div "Inserir lâmina 1 de 1" at bounding box center [364, 327] width 729 height 564
click at [56, 66] on div "1 de 1" at bounding box center [61, 65] width 17 height 10
click at [64, 65] on div "1 de 1" at bounding box center [61, 65] width 17 height 10
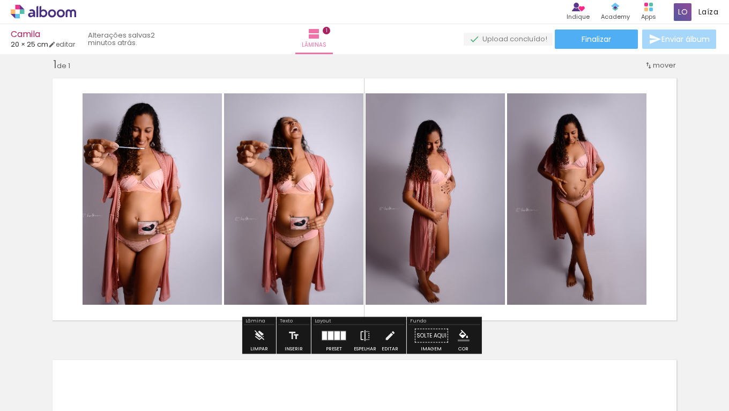
click at [66, 64] on div "1 de 1" at bounding box center [61, 65] width 17 height 10
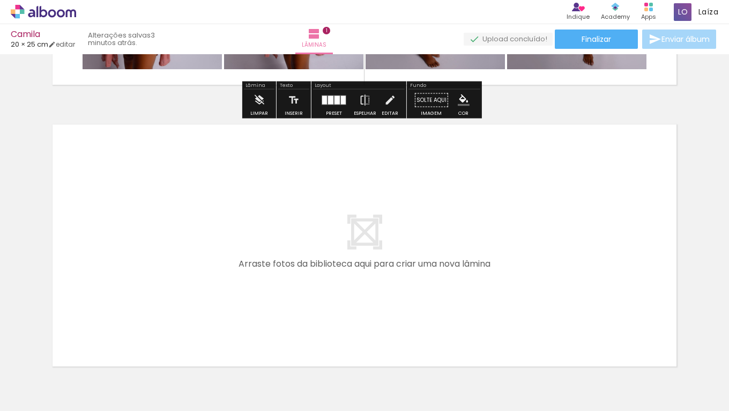
scroll to position [315, 0]
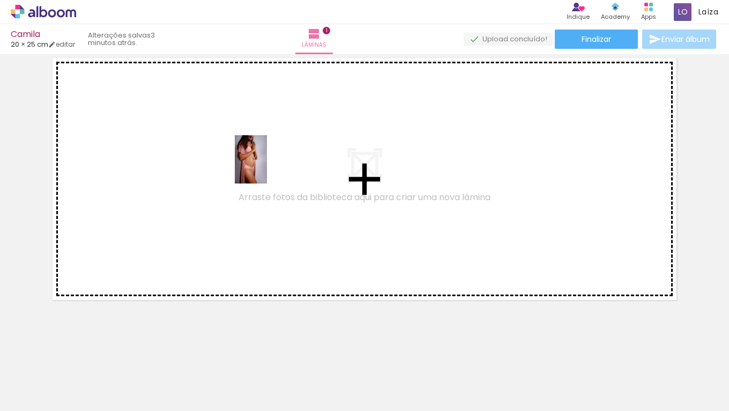
drag, startPoint x: 353, startPoint y: 375, endPoint x: 265, endPoint y: 166, distance: 226.6
click at [265, 166] on quentale-workspace at bounding box center [364, 205] width 729 height 411
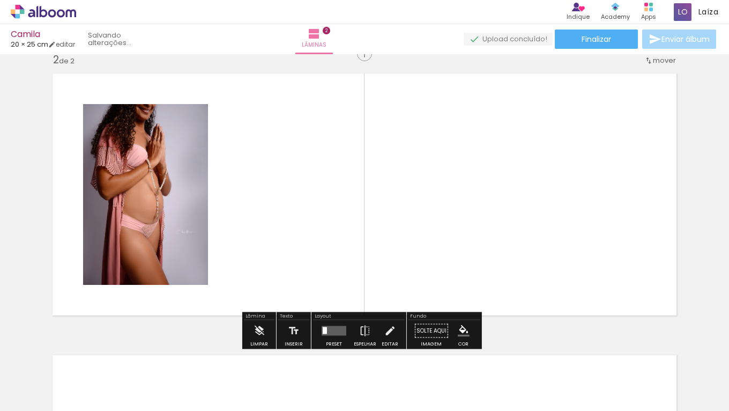
scroll to position [295, 0]
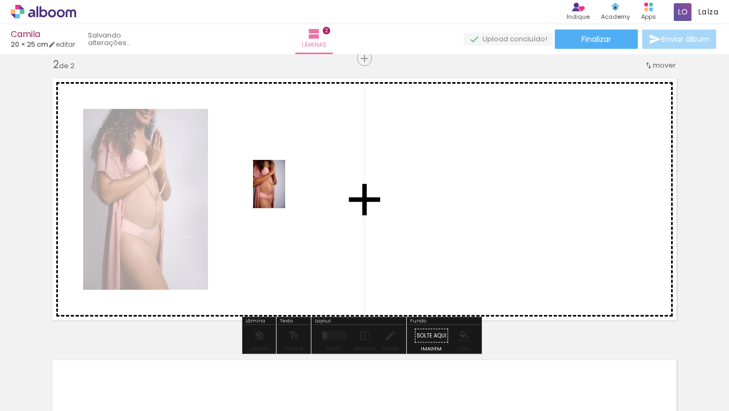
drag, startPoint x: 417, startPoint y: 384, endPoint x: 285, endPoint y: 192, distance: 233.4
click at [285, 192] on quentale-workspace at bounding box center [364, 205] width 729 height 411
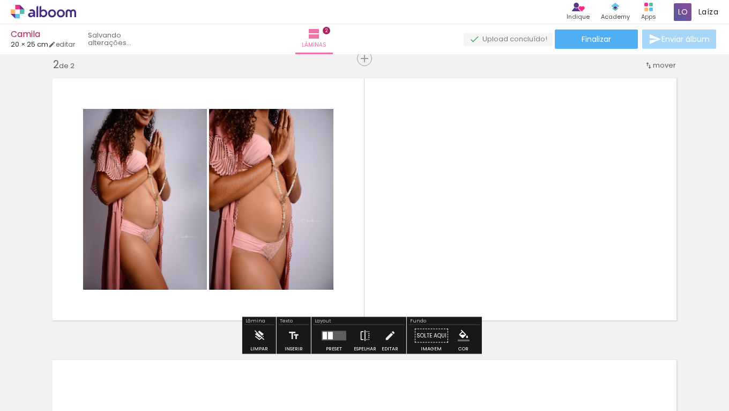
click at [294, 208] on quentale-photo at bounding box center [271, 199] width 124 height 181
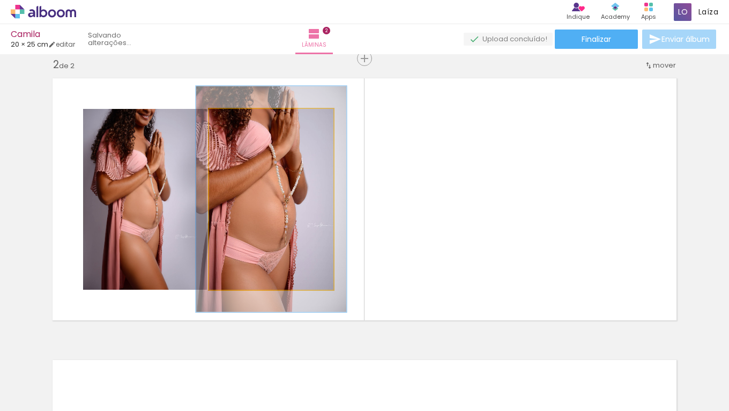
type paper-slider "120"
drag, startPoint x: 232, startPoint y: 124, endPoint x: 239, endPoint y: 123, distance: 6.5
click at [239, 123] on div at bounding box center [242, 120] width 17 height 17
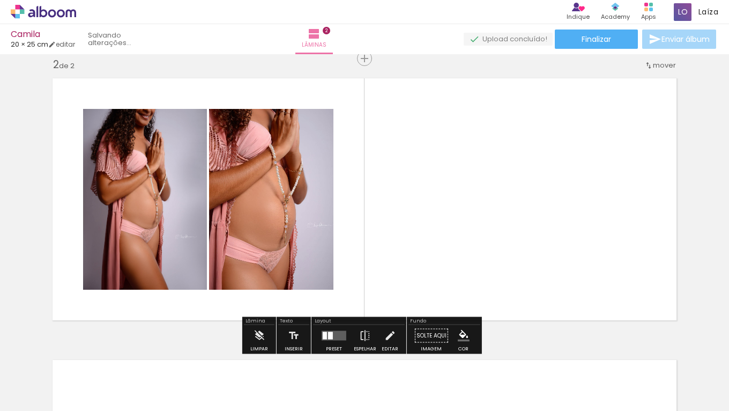
click at [293, 198] on quentale-photo at bounding box center [271, 199] width 124 height 181
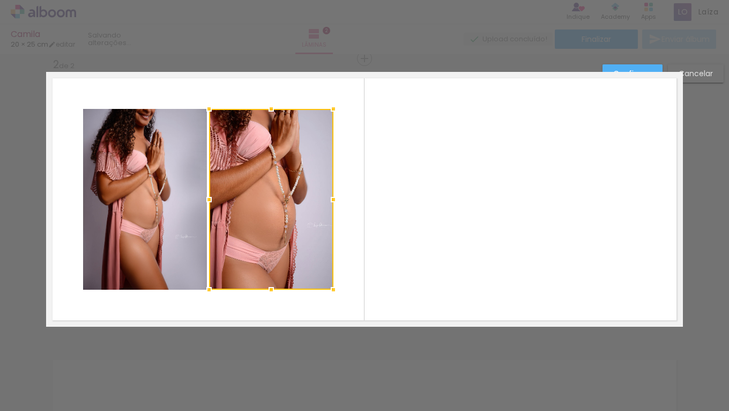
click at [489, 208] on quentale-layouter at bounding box center [364, 199] width 637 height 255
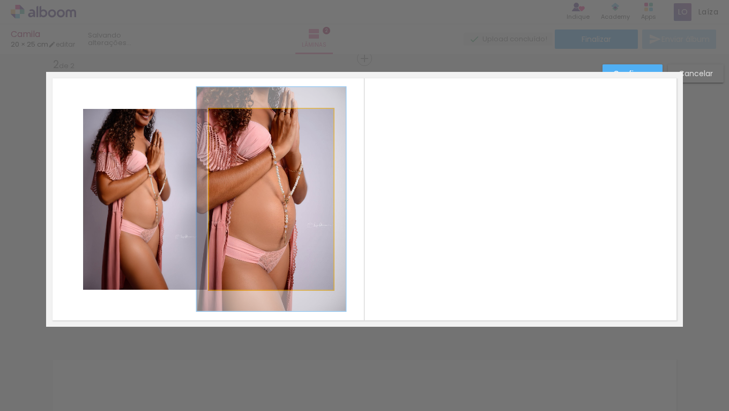
drag, startPoint x: 268, startPoint y: 182, endPoint x: 287, endPoint y: 184, distance: 19.4
click at [268, 182] on album-spread "2 de 2" at bounding box center [364, 199] width 637 height 255
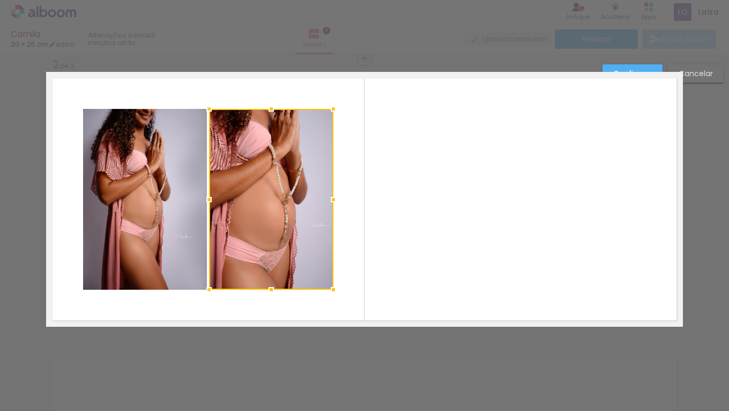
click at [432, 180] on quentale-layouter at bounding box center [364, 199] width 637 height 255
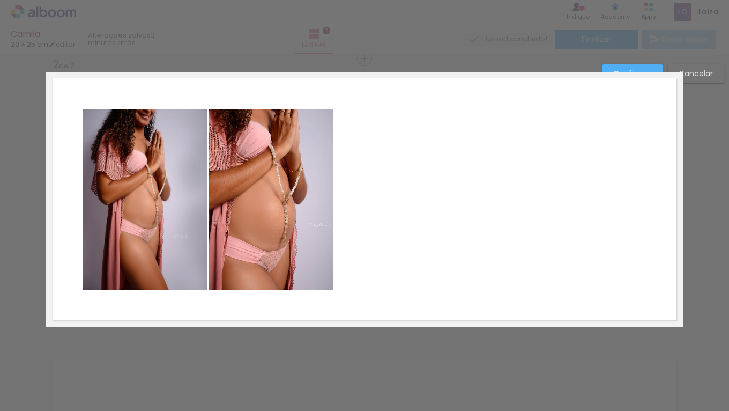
click at [521, 323] on quentale-layouter at bounding box center [364, 199] width 637 height 255
click at [576, 337] on div "Confirmar Cancelar" at bounding box center [364, 194] width 729 height 870
click at [0, 0] on slot "Cancelar" at bounding box center [0, 0] width 0 height 0
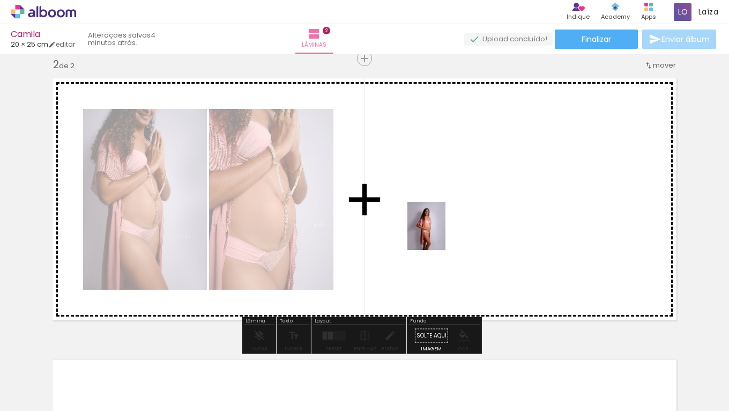
drag, startPoint x: 472, startPoint y: 384, endPoint x: 439, endPoint y: 220, distance: 167.0
click at [439, 220] on quentale-workspace at bounding box center [364, 205] width 729 height 411
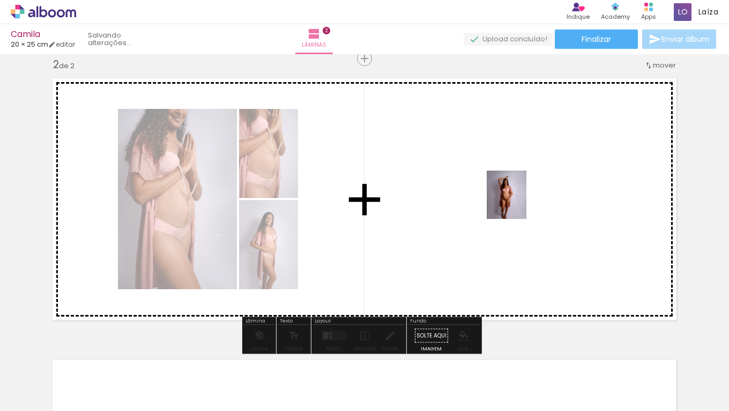
drag, startPoint x: 536, startPoint y: 371, endPoint x: 519, endPoint y: 199, distance: 172.4
click at [519, 199] on quentale-workspace at bounding box center [364, 205] width 729 height 411
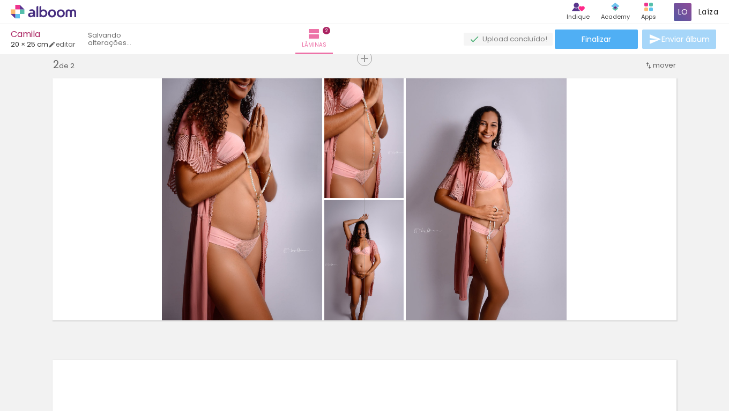
scroll to position [0, 148]
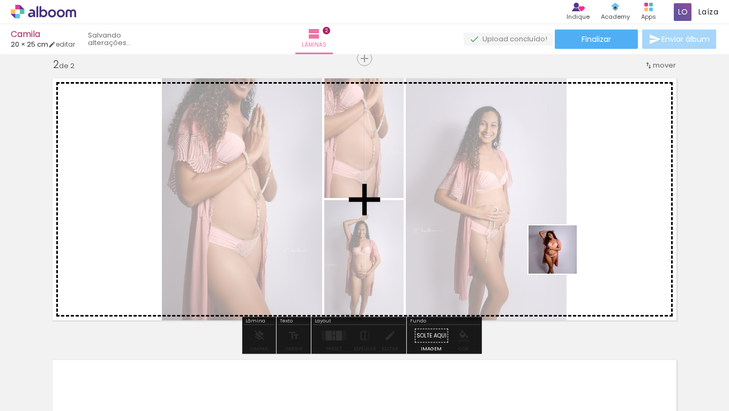
drag, startPoint x: 508, startPoint y: 391, endPoint x: 569, endPoint y: 228, distance: 174.3
click at [569, 228] on quentale-workspace at bounding box center [364, 205] width 729 height 411
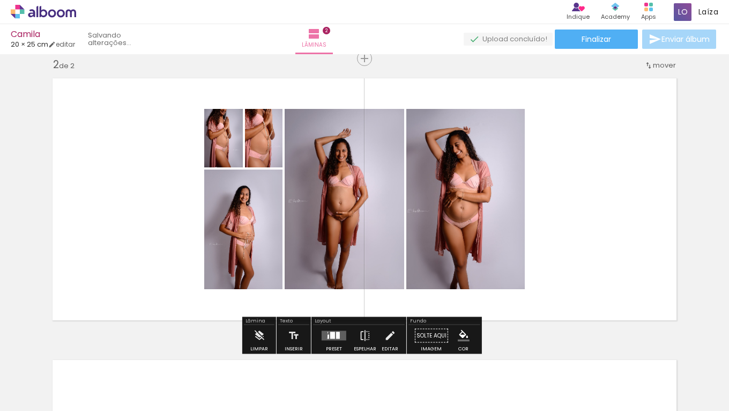
click at [328, 338] on div at bounding box center [329, 337] width 2 height 4
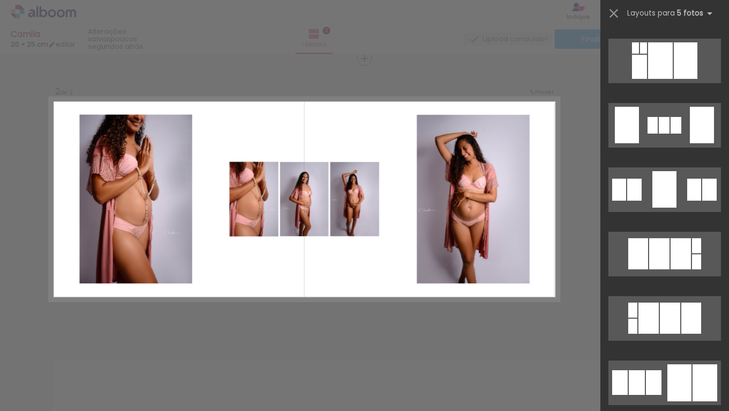
scroll to position [1204, 0]
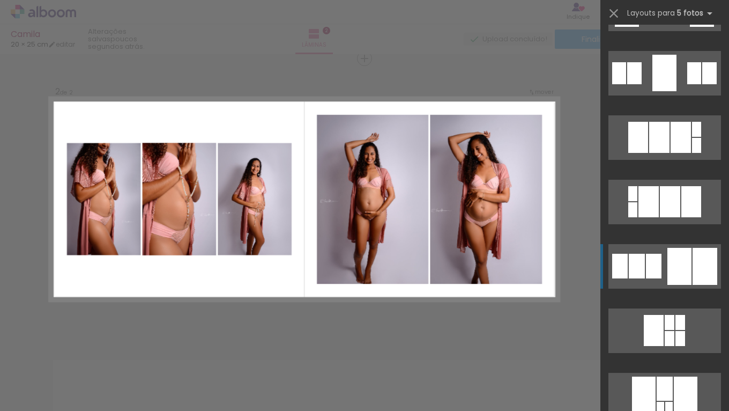
click at [682, 95] on quentale-layouter at bounding box center [665, 73] width 113 height 45
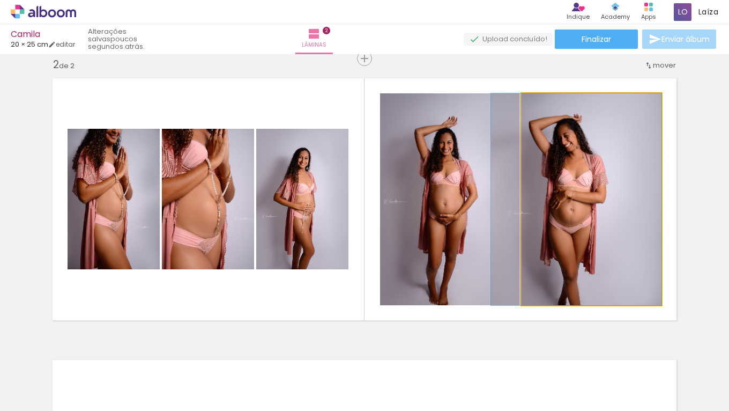
drag, startPoint x: 576, startPoint y: 197, endPoint x: 539, endPoint y: 189, distance: 38.5
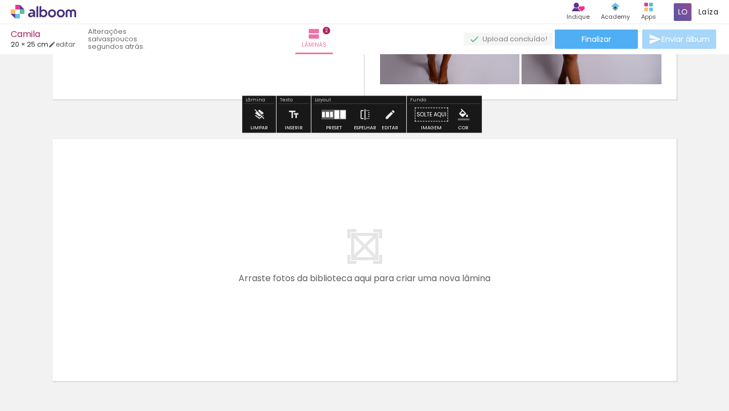
scroll to position [597, 0]
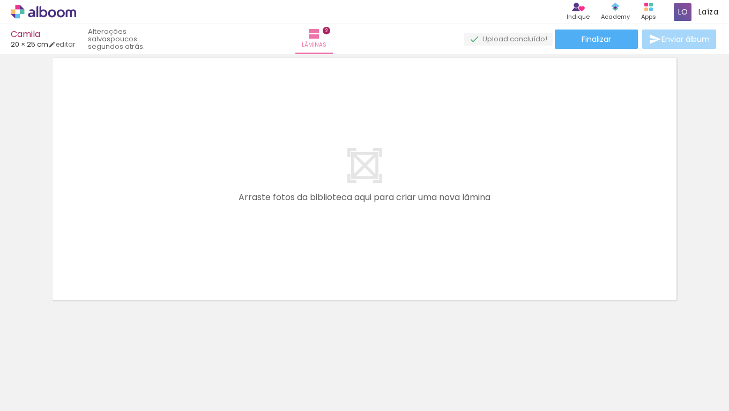
click at [349, 180] on quentale-layouter at bounding box center [364, 178] width 637 height 255
drag, startPoint x: 190, startPoint y: 407, endPoint x: 424, endPoint y: 414, distance: 233.9
click at [424, 410] on html "link( href="../../bower_components/polymer/polymer.html" rel="import" ) picture…" at bounding box center [364, 205] width 729 height 411
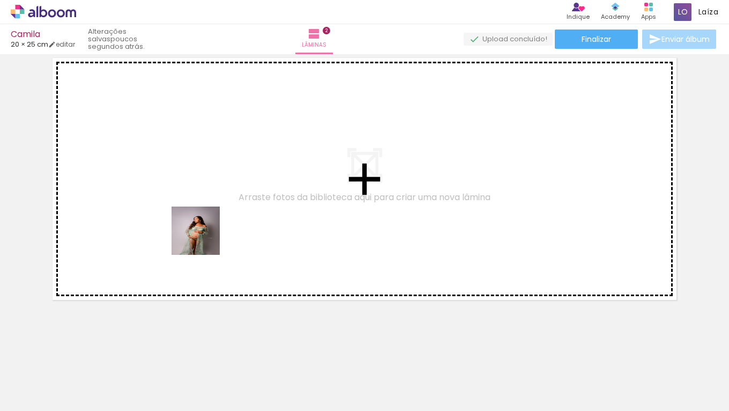
drag, startPoint x: 204, startPoint y: 327, endPoint x: 197, endPoint y: 182, distance: 144.9
click at [197, 182] on quentale-workspace at bounding box center [364, 205] width 729 height 411
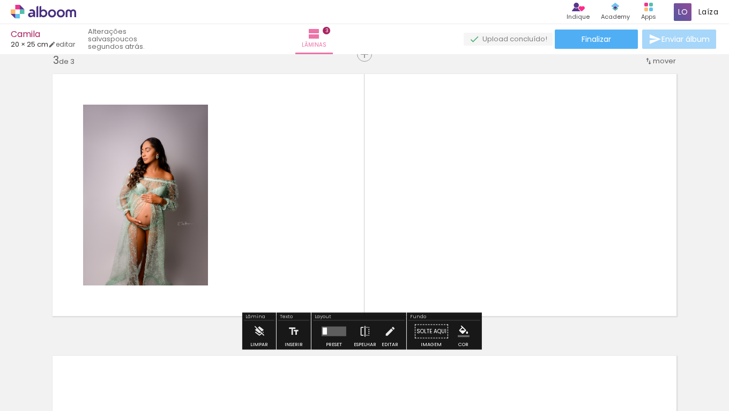
scroll to position [576, 0]
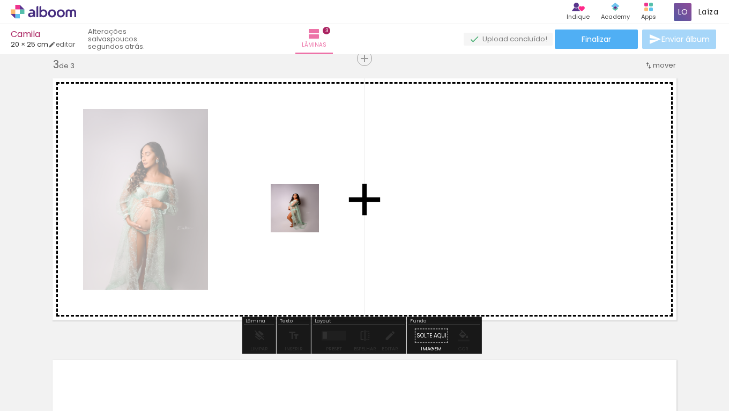
drag, startPoint x: 311, startPoint y: 321, endPoint x: 300, endPoint y: 165, distance: 156.4
click at [300, 165] on quentale-workspace at bounding box center [364, 205] width 729 height 411
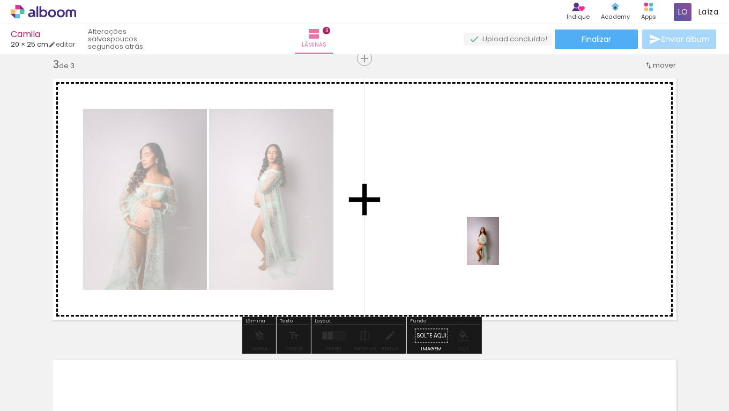
drag, startPoint x: 267, startPoint y: 383, endPoint x: 529, endPoint y: 232, distance: 302.7
click at [529, 232] on quentale-workspace at bounding box center [364, 205] width 729 height 411
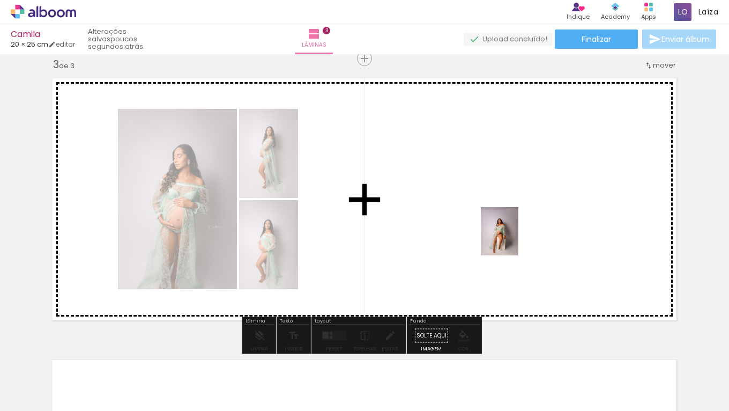
drag, startPoint x: 382, startPoint y: 373, endPoint x: 521, endPoint y: 229, distance: 199.5
click at [521, 229] on quentale-workspace at bounding box center [364, 205] width 729 height 411
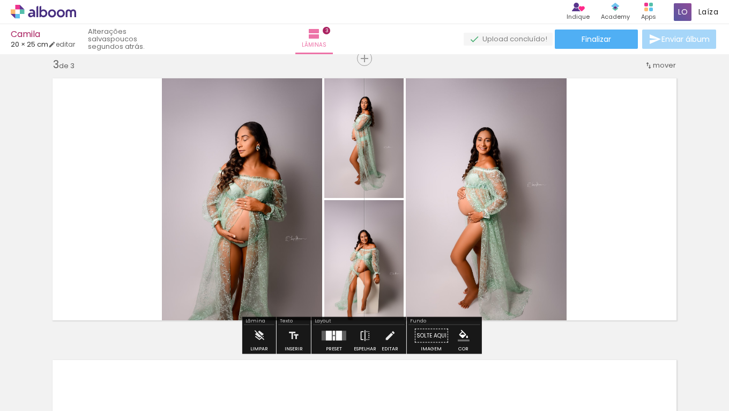
scroll to position [0, 809]
drag, startPoint x: 301, startPoint y: 404, endPoint x: 439, endPoint y: 403, distance: 137.3
click at [88, 403] on iron-horizontal-list at bounding box center [76, 377] width 21 height 67
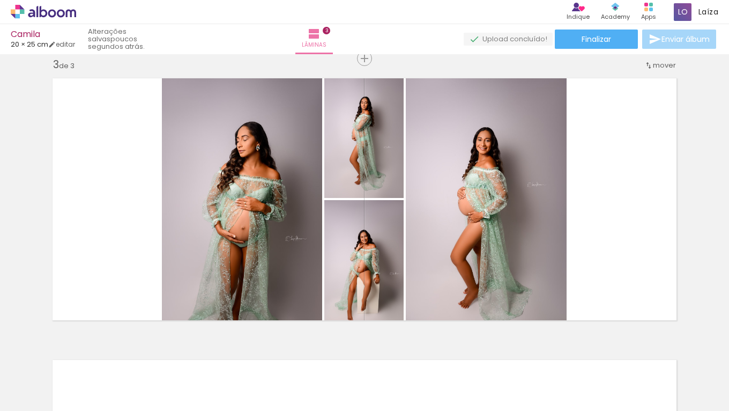
scroll to position [0, 563]
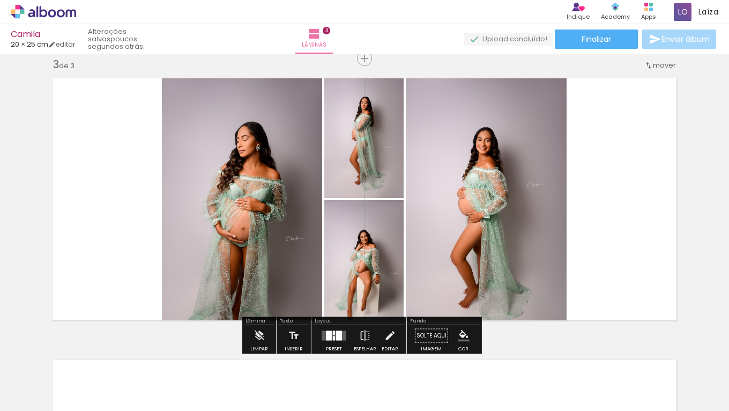
click at [326, 336] on div at bounding box center [329, 336] width 6 height 10
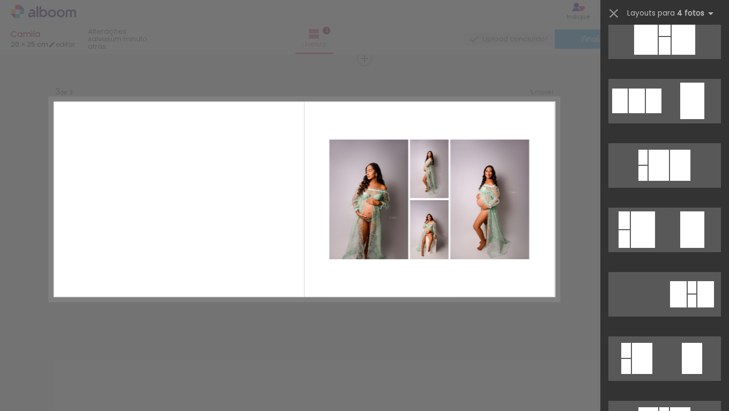
scroll to position [345, 0]
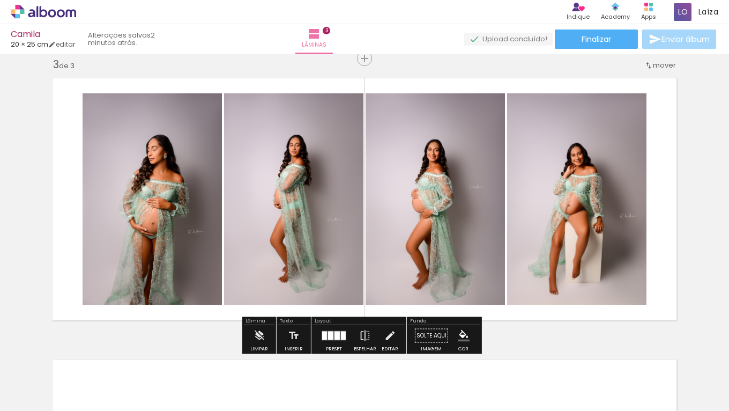
scroll to position [598, 0]
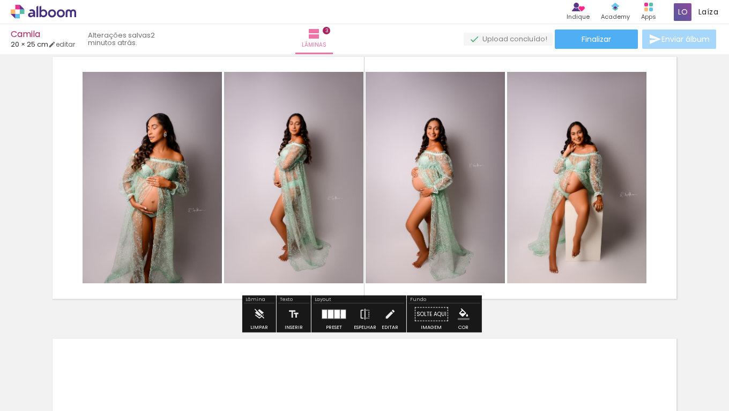
click at [341, 314] on div at bounding box center [343, 314] width 5 height 9
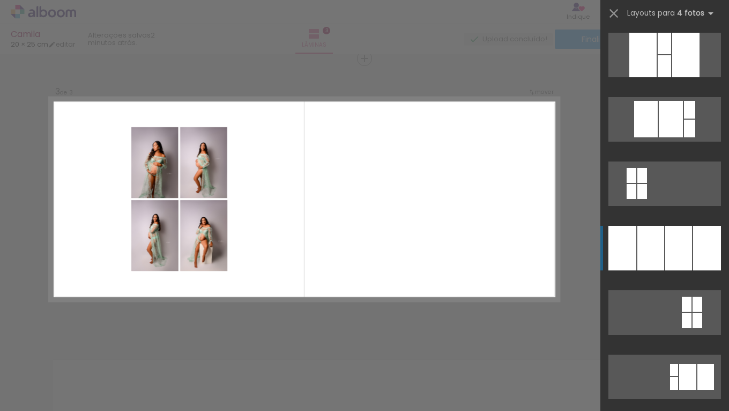
scroll to position [2, 0]
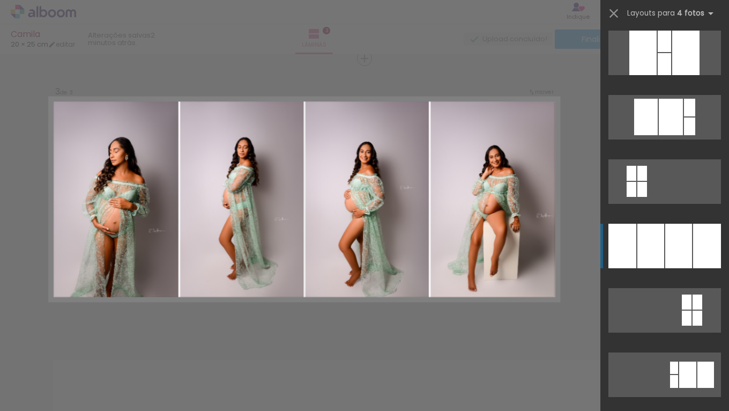
click at [676, 236] on div at bounding box center [678, 246] width 27 height 45
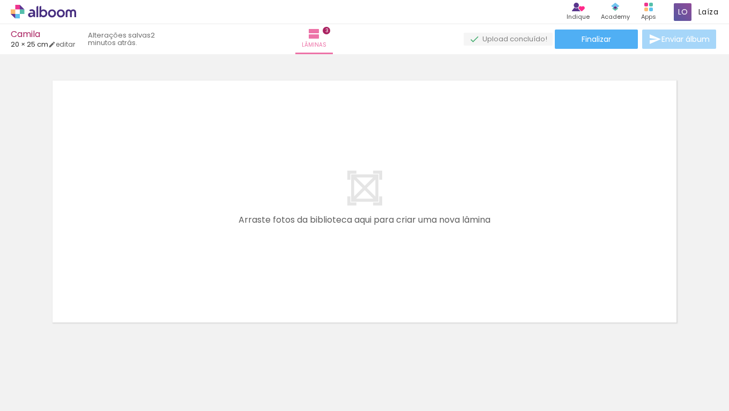
scroll to position [0, 732]
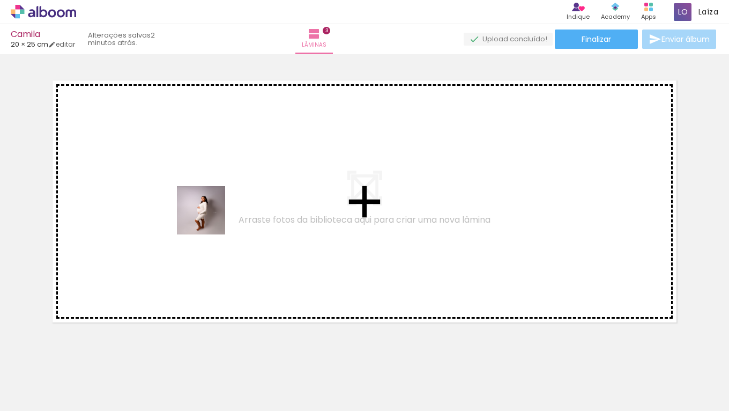
drag, startPoint x: 224, startPoint y: 352, endPoint x: 208, endPoint y: 192, distance: 160.6
click at [208, 192] on quentale-workspace at bounding box center [364, 205] width 729 height 411
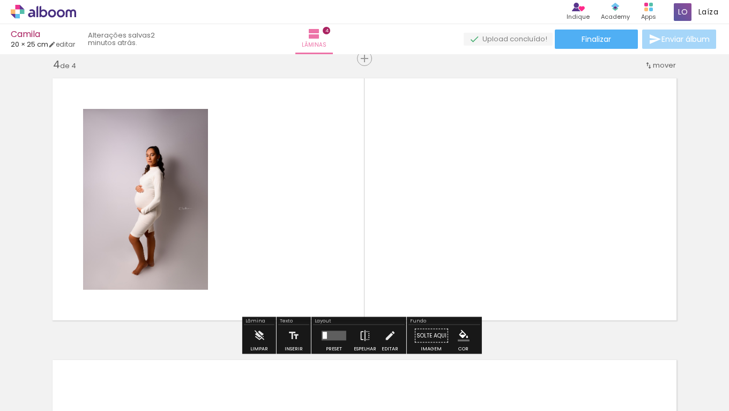
scroll to position [858, 0]
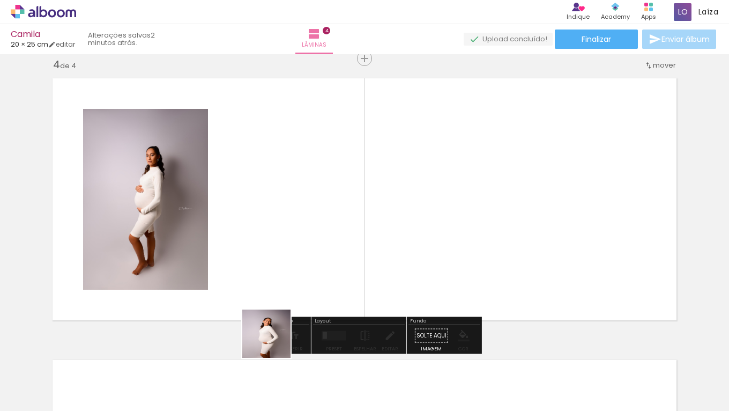
drag, startPoint x: 275, startPoint y: 379, endPoint x: 263, endPoint y: 225, distance: 154.9
click at [263, 225] on quentale-workspace at bounding box center [364, 205] width 729 height 411
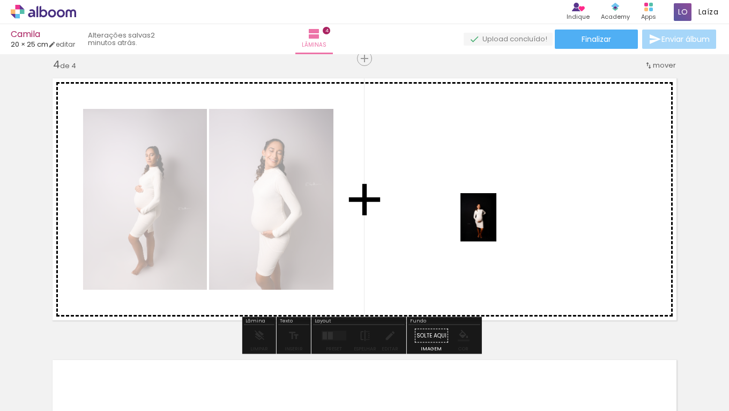
drag, startPoint x: 360, startPoint y: 380, endPoint x: 493, endPoint y: 225, distance: 204.2
click at [493, 225] on quentale-workspace at bounding box center [364, 205] width 729 height 411
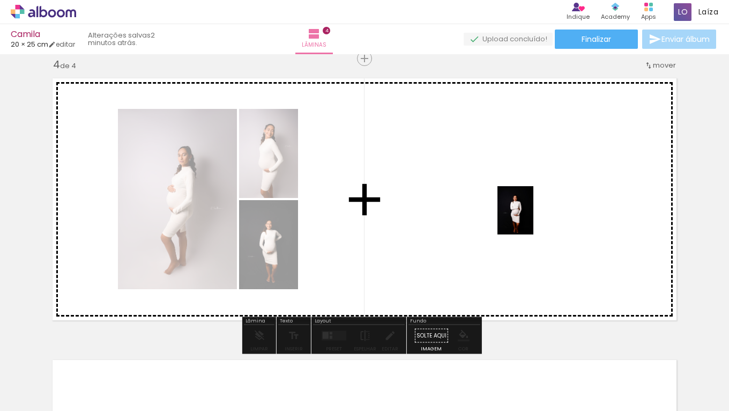
drag, startPoint x: 411, startPoint y: 370, endPoint x: 530, endPoint y: 218, distance: 192.9
click at [530, 218] on quentale-workspace at bounding box center [364, 205] width 729 height 411
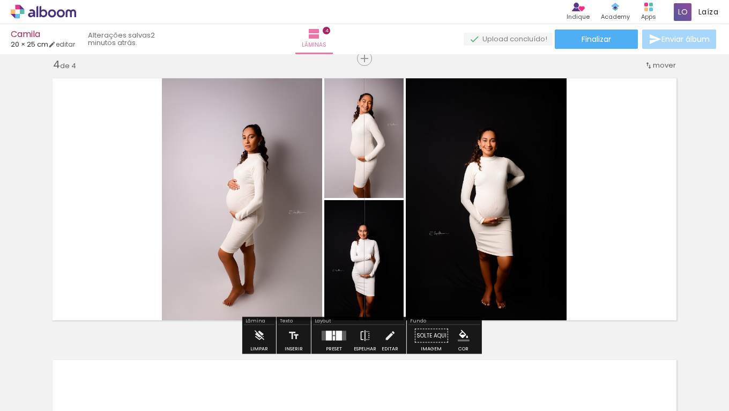
scroll to position [0, 783]
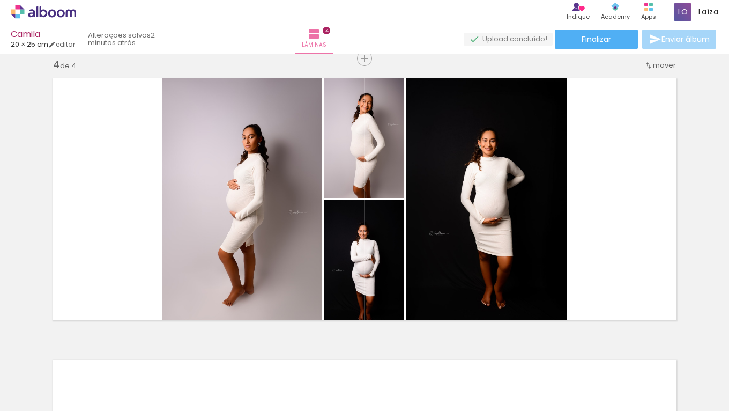
drag, startPoint x: 343, startPoint y: 406, endPoint x: 221, endPoint y: 402, distance: 121.8
click at [88, 402] on iron-horizontal-list at bounding box center [76, 377] width 21 height 67
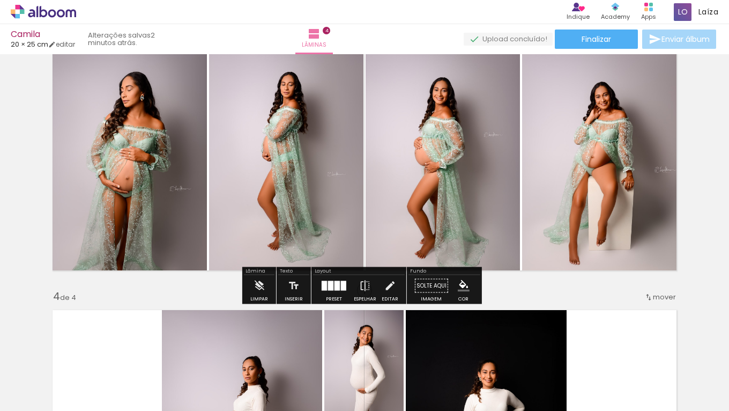
scroll to position [624, 0]
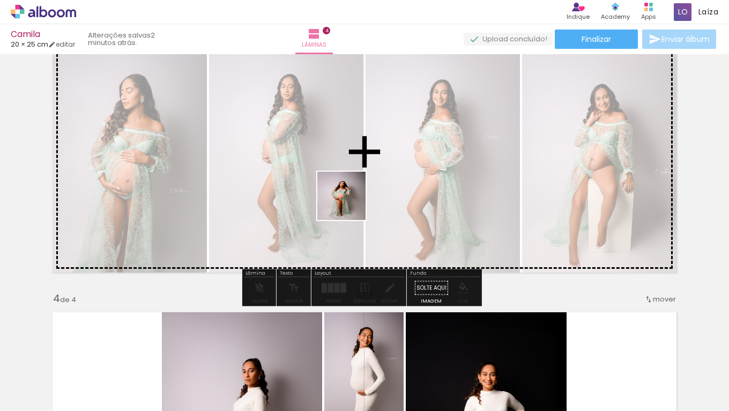
drag, startPoint x: 220, startPoint y: 327, endPoint x: 382, endPoint y: 173, distance: 223.8
click at [382, 173] on quentale-workspace at bounding box center [364, 205] width 729 height 411
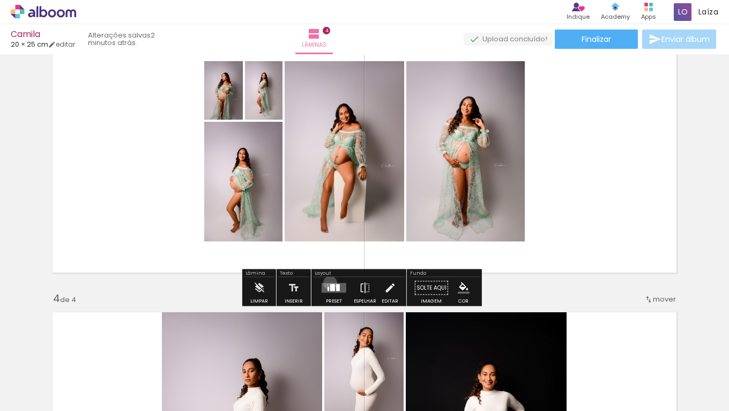
click at [329, 283] on div at bounding box center [334, 287] width 29 height 21
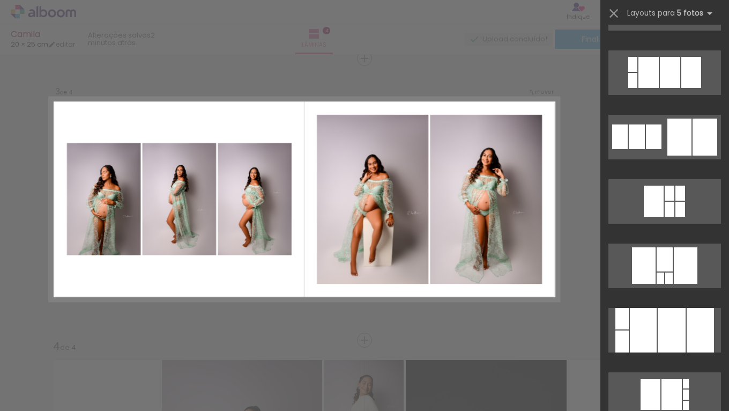
scroll to position [1536, 0]
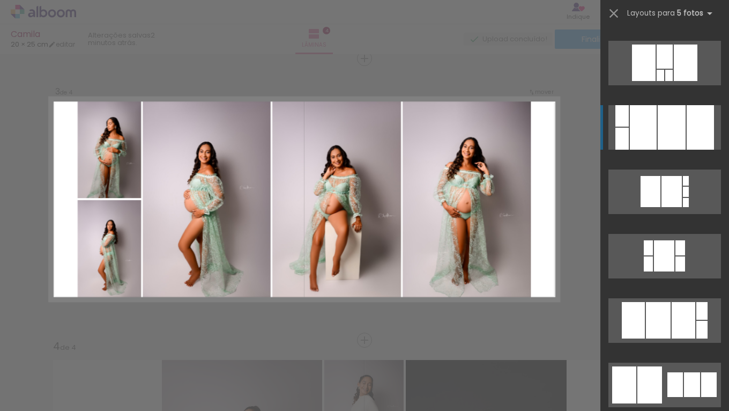
click at [671, 130] on div at bounding box center [672, 127] width 28 height 45
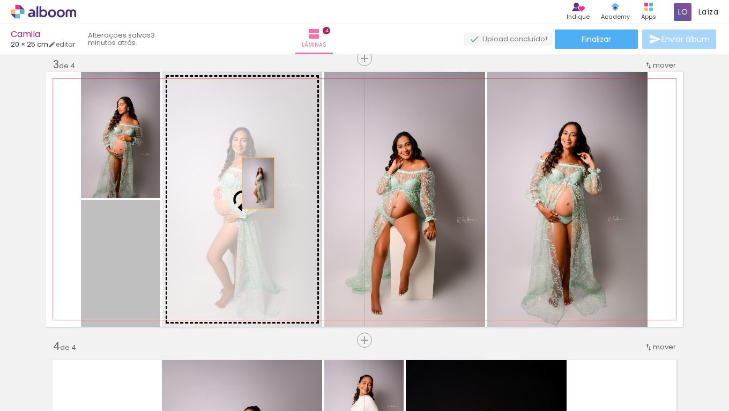
drag, startPoint x: 118, startPoint y: 274, endPoint x: 254, endPoint y: 183, distance: 163.9
click at [0, 0] on slot at bounding box center [0, 0] width 0 height 0
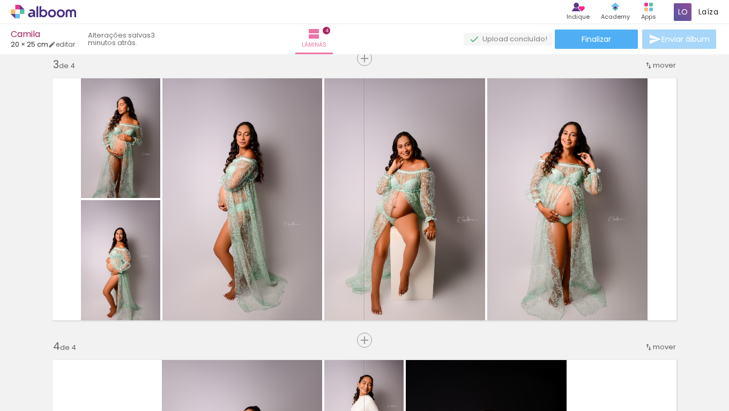
scroll to position [0, 794]
drag, startPoint x: 197, startPoint y: 404, endPoint x: 376, endPoint y: 429, distance: 180.9
click at [376, 410] on html "link( href="../../bower_components/polymer/polymer.html" rel="import" ) picture…" at bounding box center [364, 205] width 729 height 411
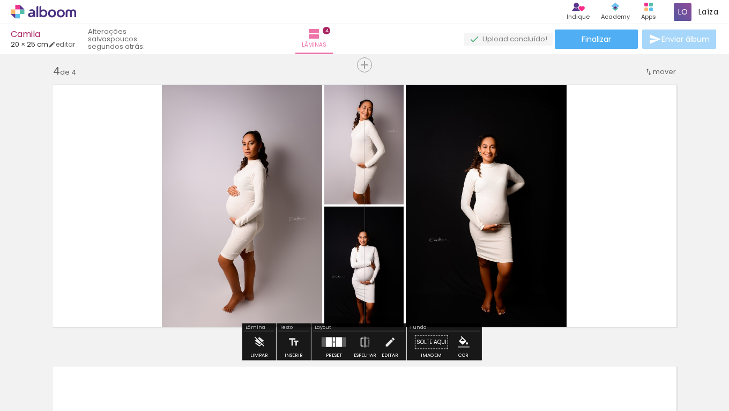
scroll to position [920, 0]
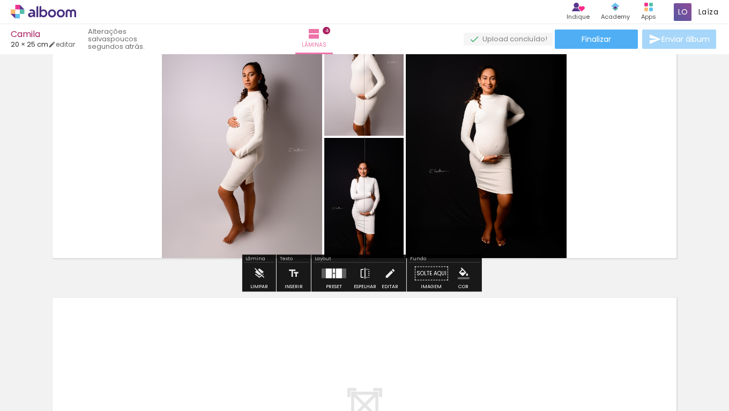
click at [330, 277] on quentale-layouter at bounding box center [334, 274] width 25 height 10
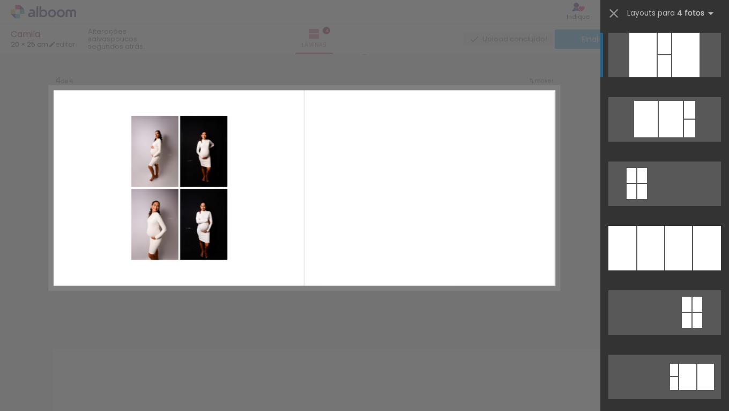
scroll to position [858, 0]
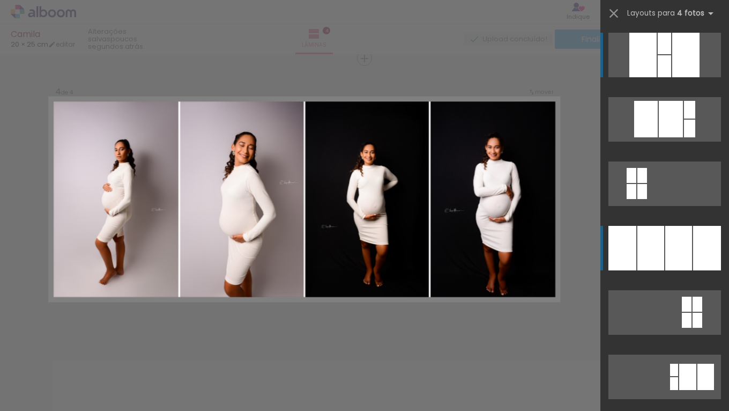
click at [683, 234] on div at bounding box center [678, 248] width 27 height 45
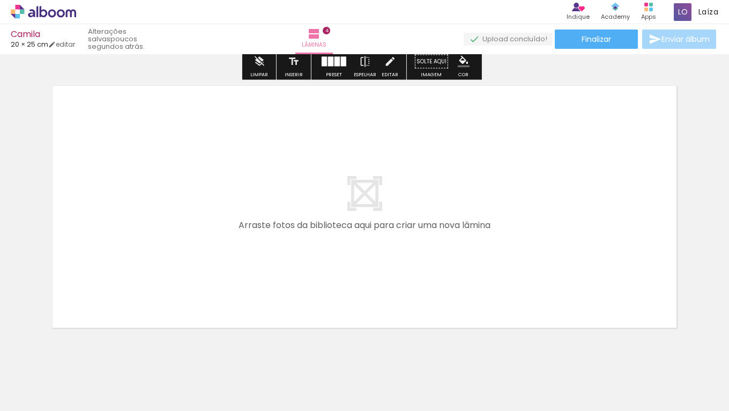
scroll to position [1160, 0]
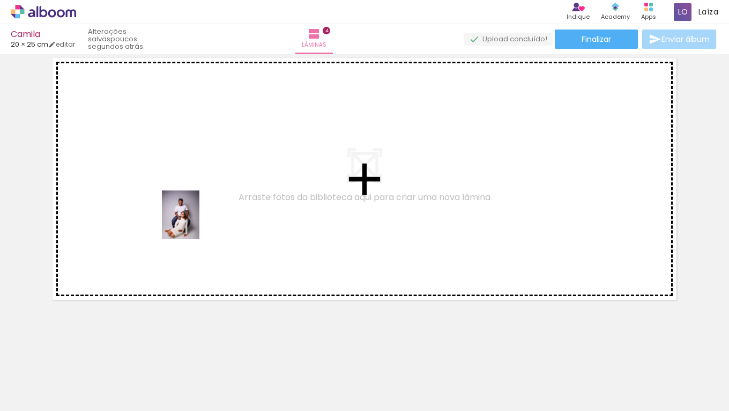
drag, startPoint x: 391, startPoint y: 387, endPoint x: 194, endPoint y: 223, distance: 257.0
click at [194, 223] on quentale-workspace at bounding box center [364, 205] width 729 height 411
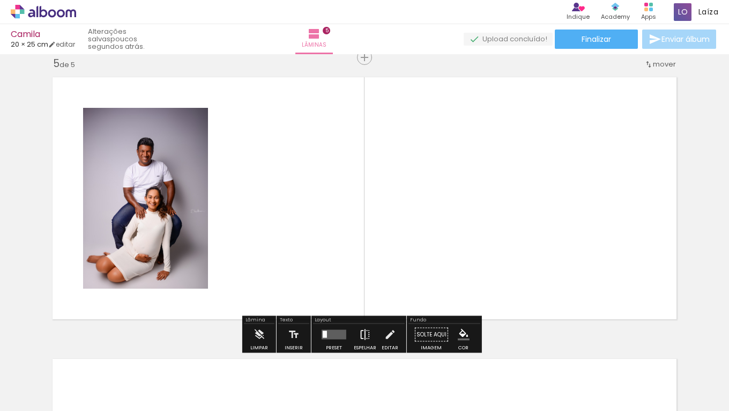
scroll to position [1139, 0]
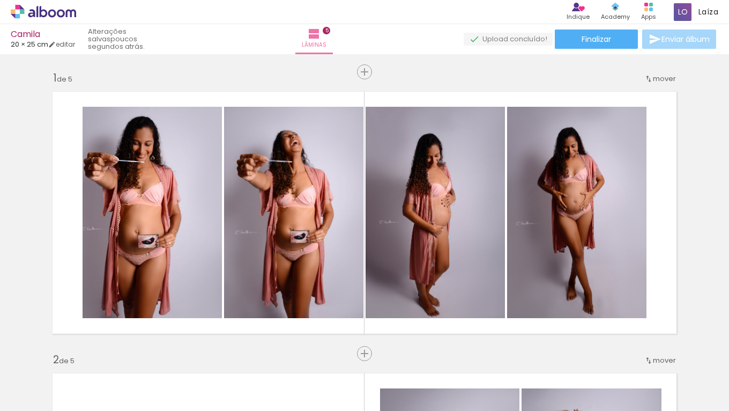
scroll to position [0, 923]
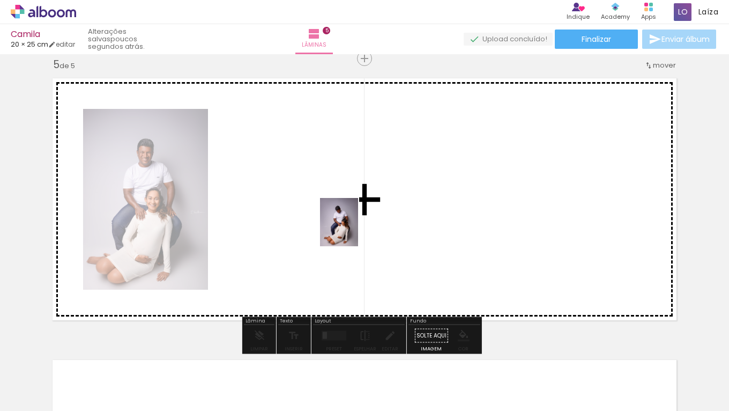
drag, startPoint x: 398, startPoint y: 312, endPoint x: 352, endPoint y: 229, distance: 94.3
click at [352, 229] on quentale-workspace at bounding box center [364, 205] width 729 height 411
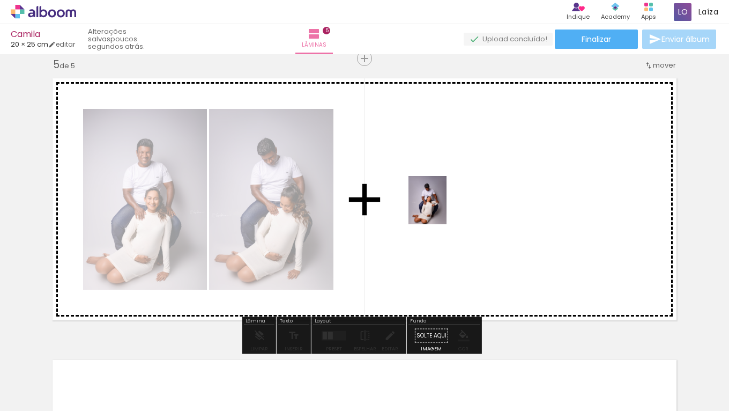
drag, startPoint x: 503, startPoint y: 381, endPoint x: 439, endPoint y: 204, distance: 188.6
click at [439, 204] on quentale-workspace at bounding box center [364, 205] width 729 height 411
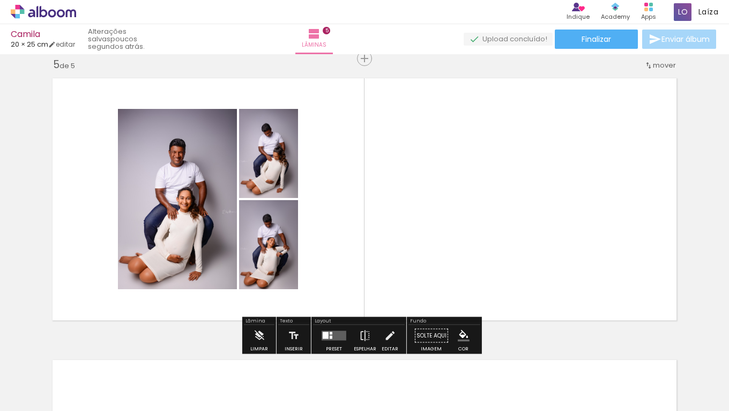
scroll to position [0, 962]
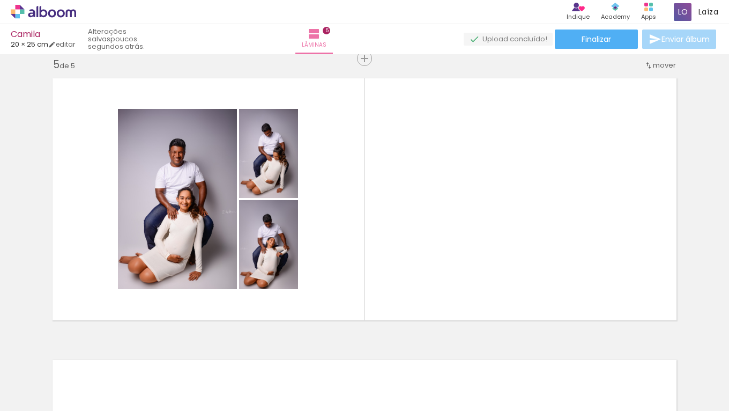
drag, startPoint x: 373, startPoint y: 408, endPoint x: 423, endPoint y: 409, distance: 49.9
click at [88, 409] on iron-horizontal-list at bounding box center [76, 377] width 21 height 67
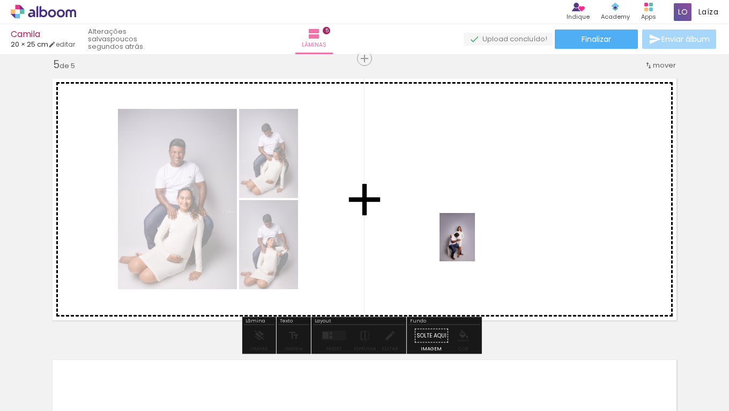
drag, startPoint x: 437, startPoint y: 391, endPoint x: 478, endPoint y: 228, distance: 168.0
click at [478, 228] on quentale-workspace at bounding box center [364, 205] width 729 height 411
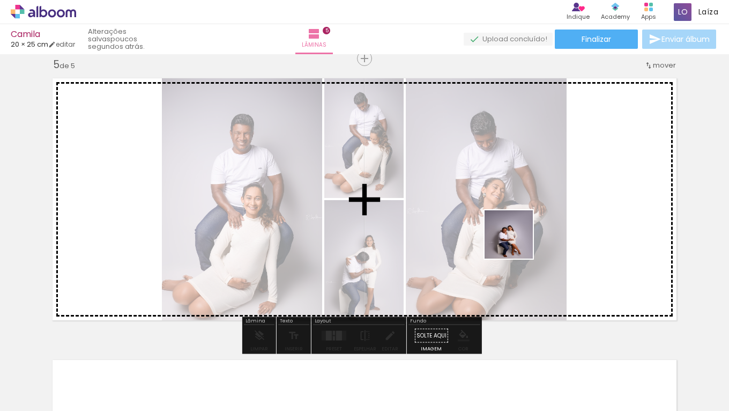
drag, startPoint x: 497, startPoint y: 371, endPoint x: 518, endPoint y: 234, distance: 137.9
click at [518, 234] on quentale-workspace at bounding box center [364, 205] width 729 height 411
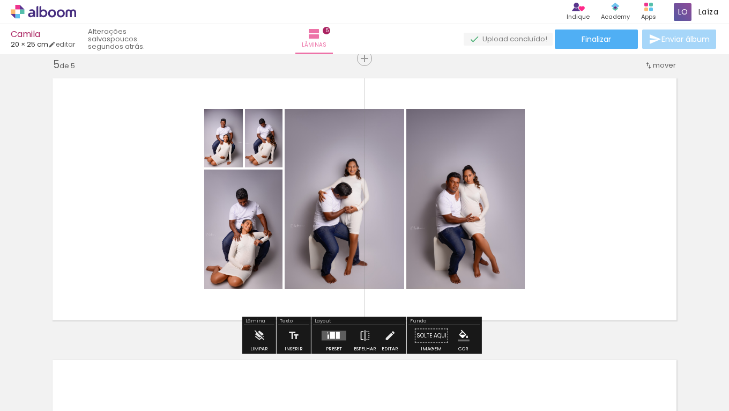
scroll to position [0, 1084]
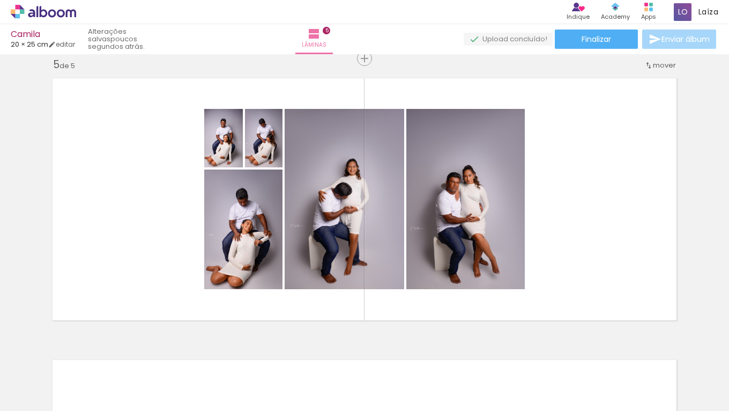
drag, startPoint x: 411, startPoint y: 408, endPoint x: 429, endPoint y: 407, distance: 17.7
click at [88, 407] on iron-horizontal-list at bounding box center [76, 377] width 21 height 67
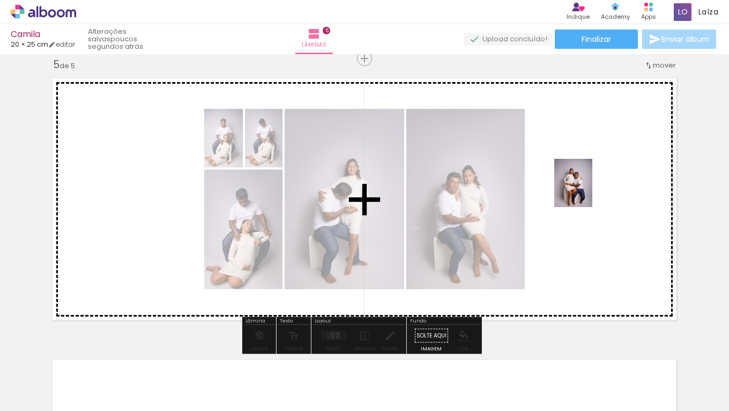
drag, startPoint x: 508, startPoint y: 380, endPoint x: 587, endPoint y: 191, distance: 205.2
click at [587, 191] on quentale-workspace at bounding box center [364, 205] width 729 height 411
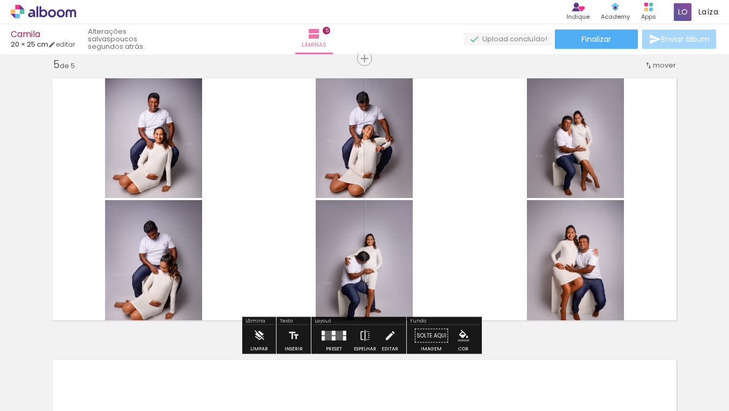
click at [324, 341] on div at bounding box center [334, 335] width 29 height 21
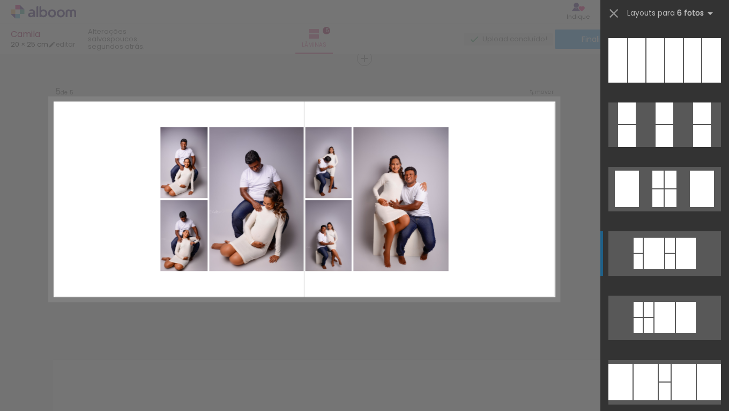
scroll to position [61, 0]
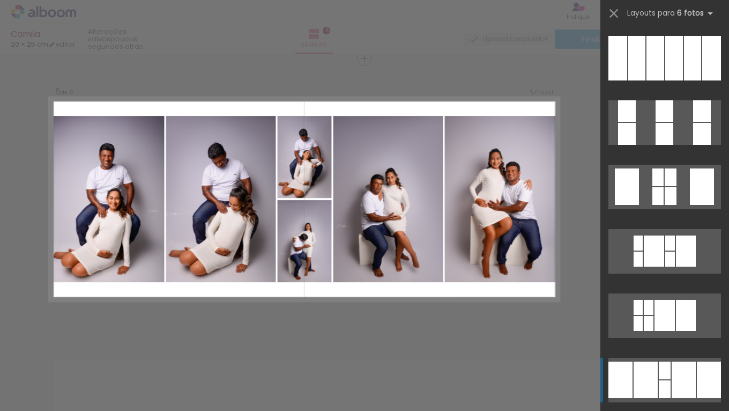
click at [666, 122] on div at bounding box center [665, 110] width 18 height 21
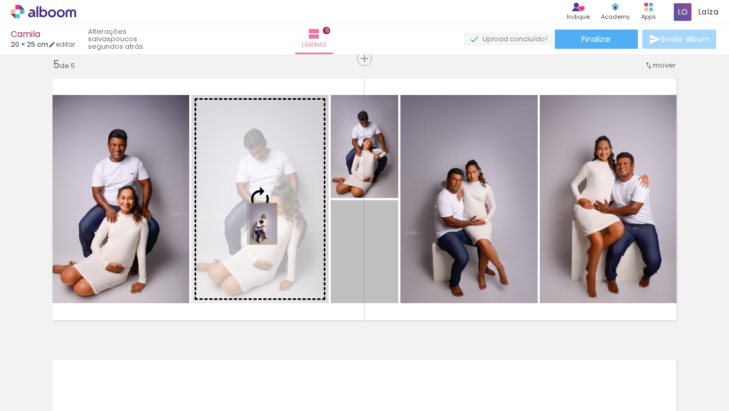
drag, startPoint x: 352, startPoint y: 254, endPoint x: 260, endPoint y: 224, distance: 97.7
click at [0, 0] on slot at bounding box center [0, 0] width 0 height 0
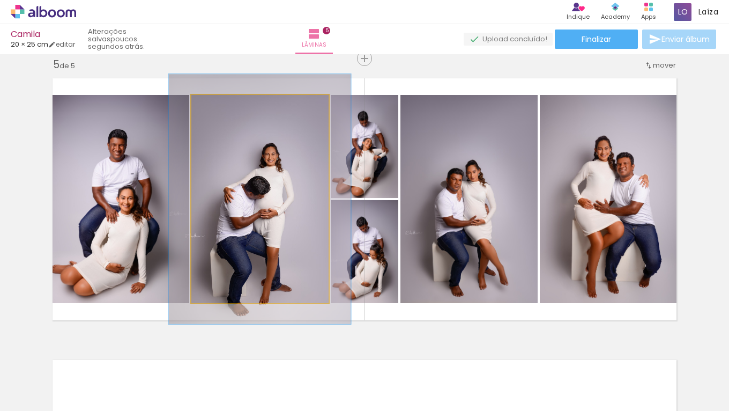
drag, startPoint x: 215, startPoint y: 109, endPoint x: 223, endPoint y: 106, distance: 8.2
type paper-slider "122"
click at [223, 106] on div at bounding box center [224, 106] width 17 height 17
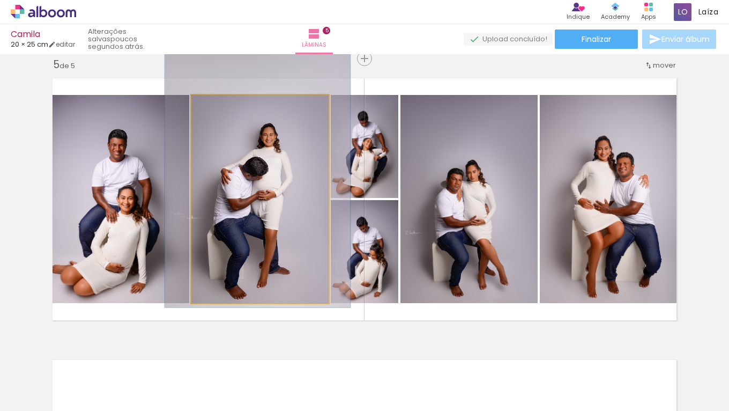
drag, startPoint x: 269, startPoint y: 219, endPoint x: 266, endPoint y: 201, distance: 18.4
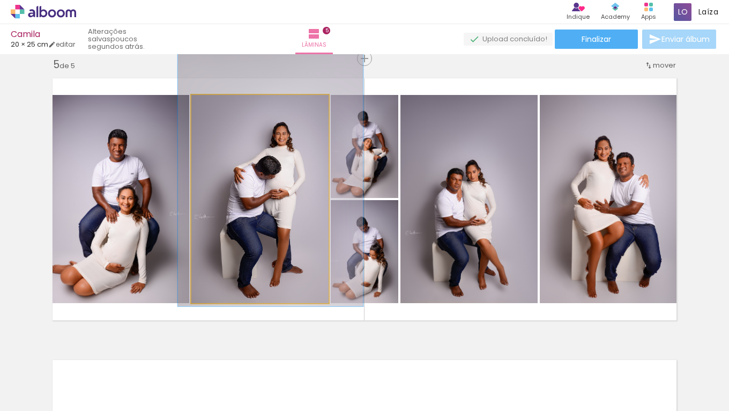
drag, startPoint x: 273, startPoint y: 221, endPoint x: 286, endPoint y: 220, distance: 12.9
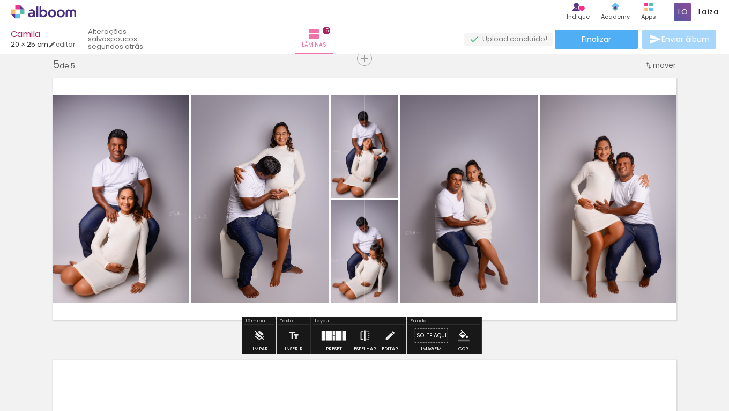
click at [143, 201] on quentale-photo at bounding box center [117, 199] width 143 height 208
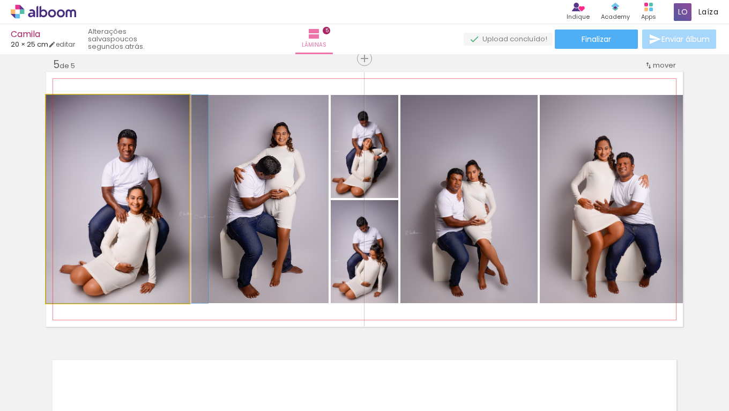
drag, startPoint x: 117, startPoint y: 210, endPoint x: 134, endPoint y: 208, distance: 16.8
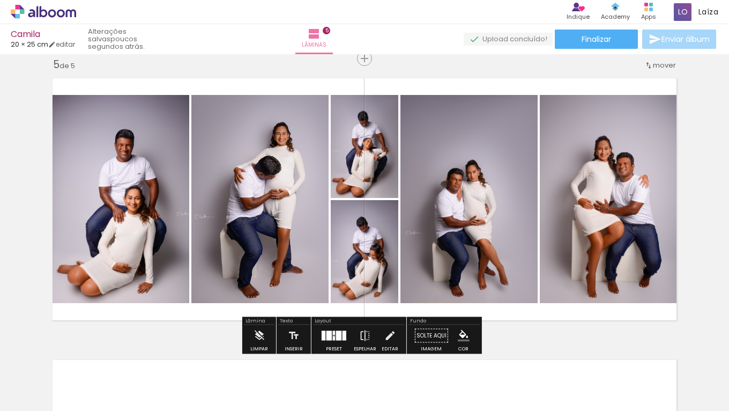
click at [205, 222] on div at bounding box center [124, 199] width 162 height 208
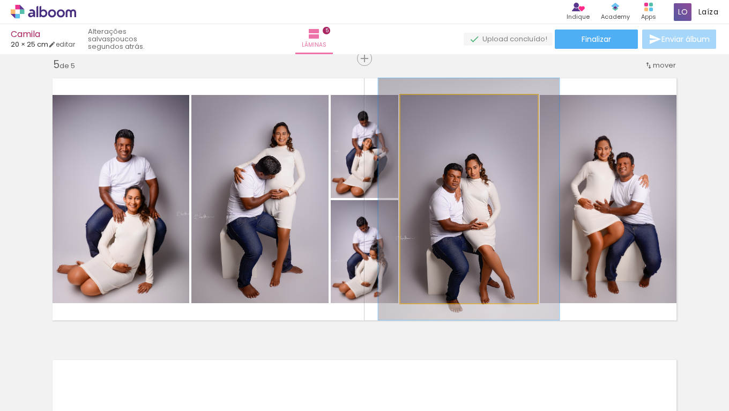
drag, startPoint x: 425, startPoint y: 107, endPoint x: 430, endPoint y: 105, distance: 5.6
type paper-slider "116"
click at [430, 105] on div at bounding box center [432, 106] width 10 height 10
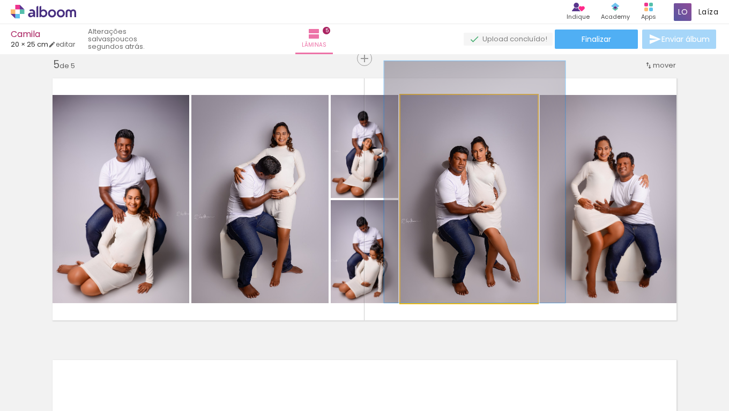
drag, startPoint x: 485, startPoint y: 243, endPoint x: 490, endPoint y: 204, distance: 39.0
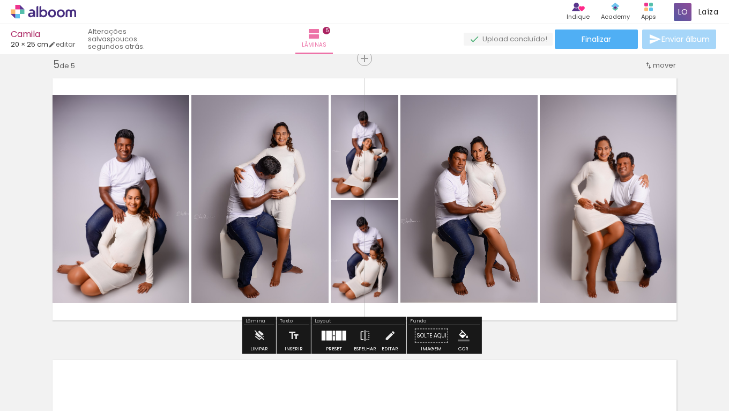
click at [603, 212] on quentale-photo at bounding box center [611, 199] width 143 height 208
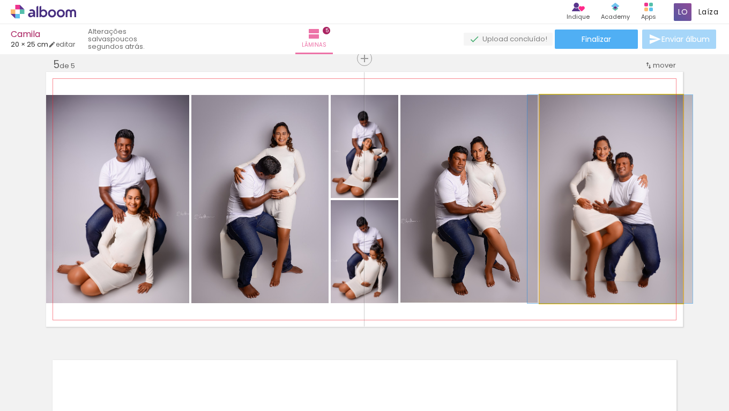
drag, startPoint x: 625, startPoint y: 203, endPoint x: 624, endPoint y: 195, distance: 8.1
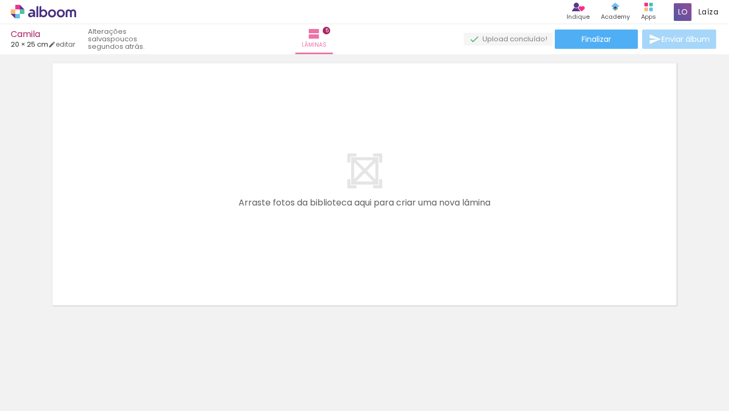
scroll to position [0, 1119]
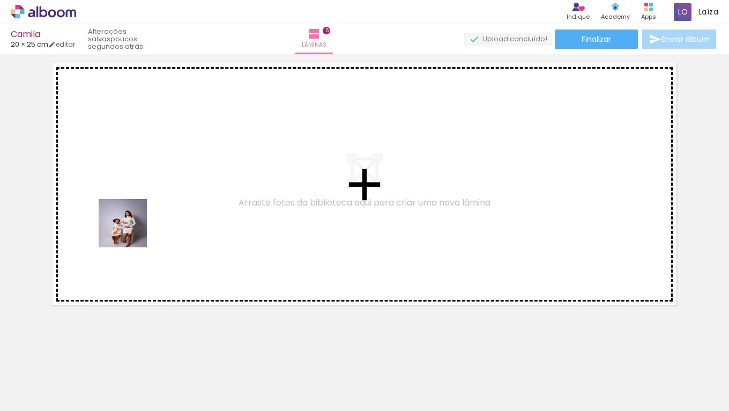
drag, startPoint x: 81, startPoint y: 376, endPoint x: 165, endPoint y: 182, distance: 211.6
click at [165, 182] on quentale-workspace at bounding box center [364, 205] width 729 height 411
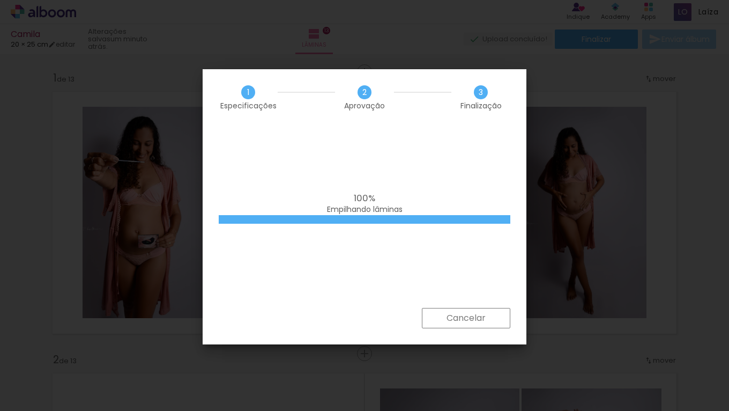
scroll to position [454, 0]
